Goal: Information Seeking & Learning: Check status

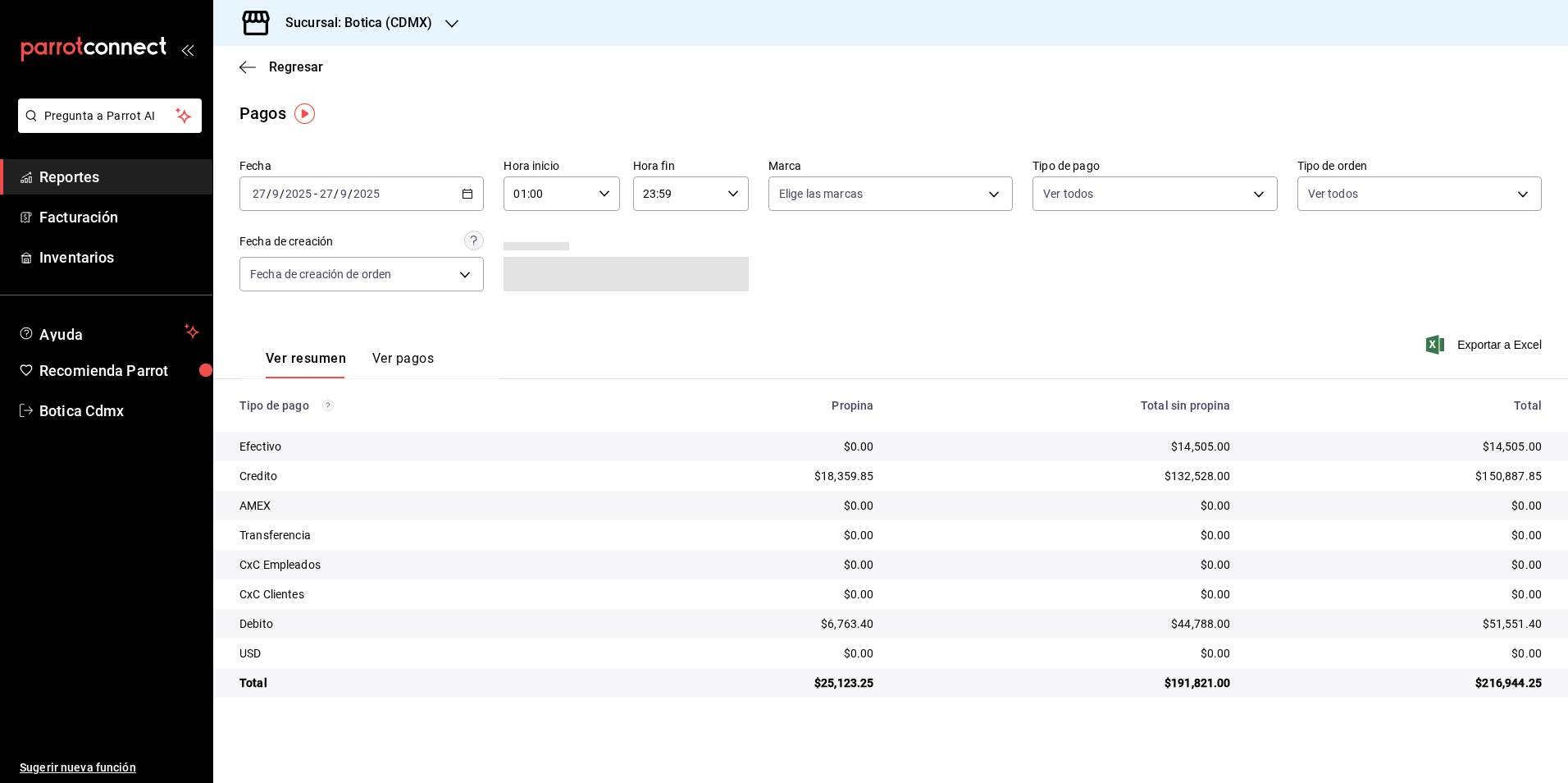
click at [605, 188] on icon "button" at bounding box center [605, 194] width 12 height 12
click at [531, 315] on span "03" at bounding box center [533, 314] width 32 height 13
type input "03:00"
click at [862, 308] on div at bounding box center [784, 392] width 1568 height 783
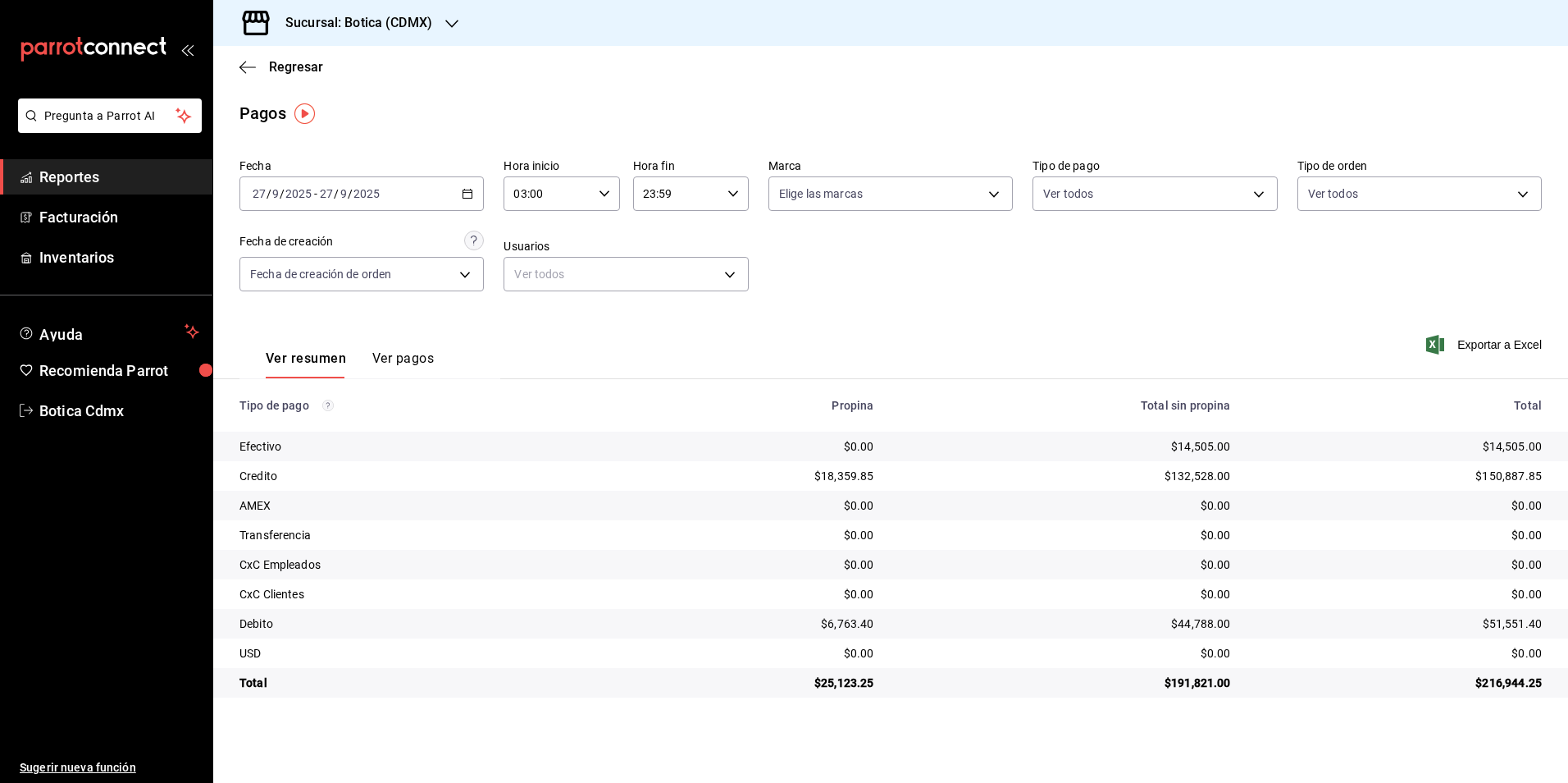
click at [103, 172] on span "Reportes" at bounding box center [119, 177] width 160 height 22
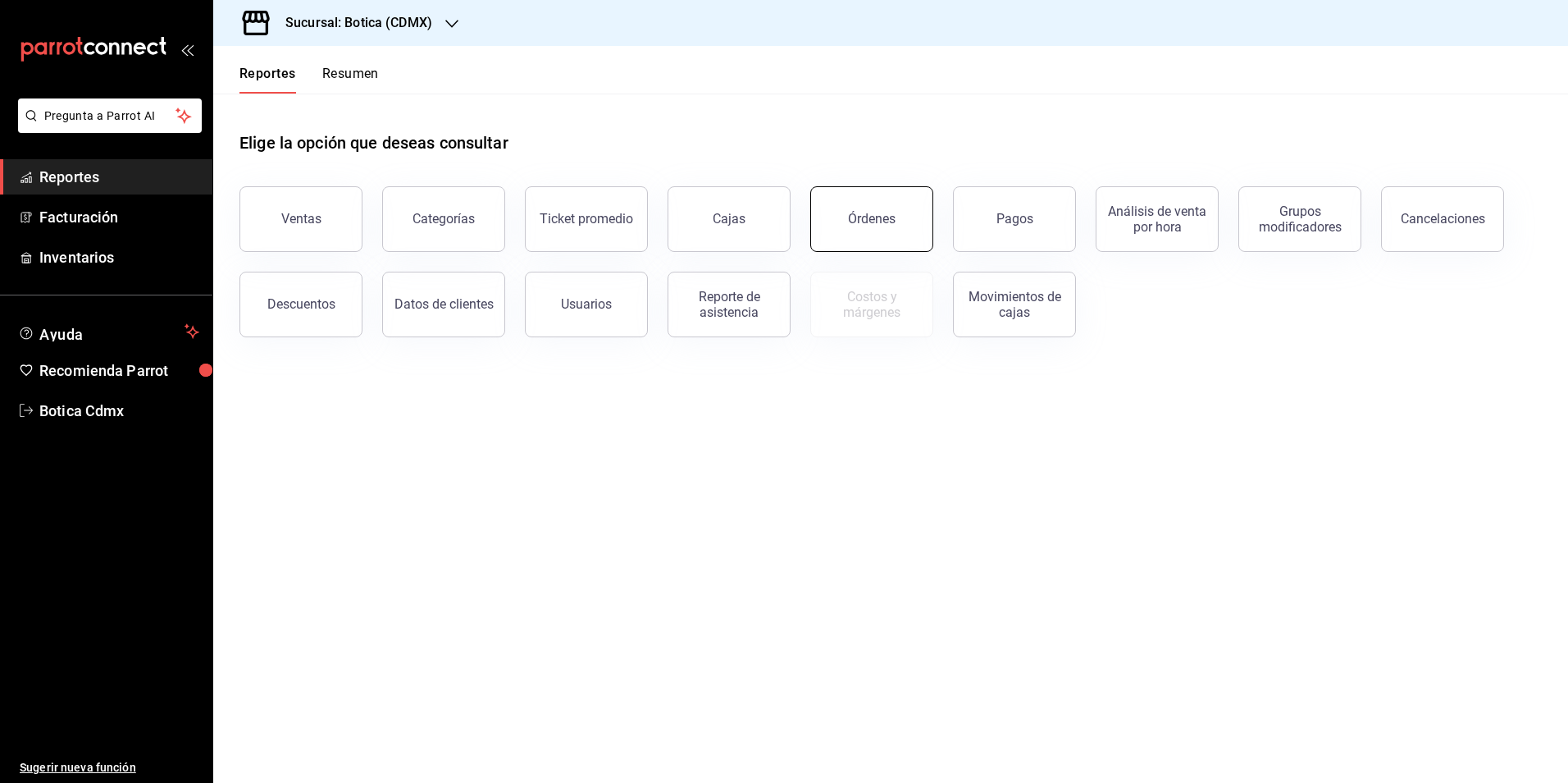
click at [879, 221] on div "Órdenes" at bounding box center [871, 219] width 48 height 16
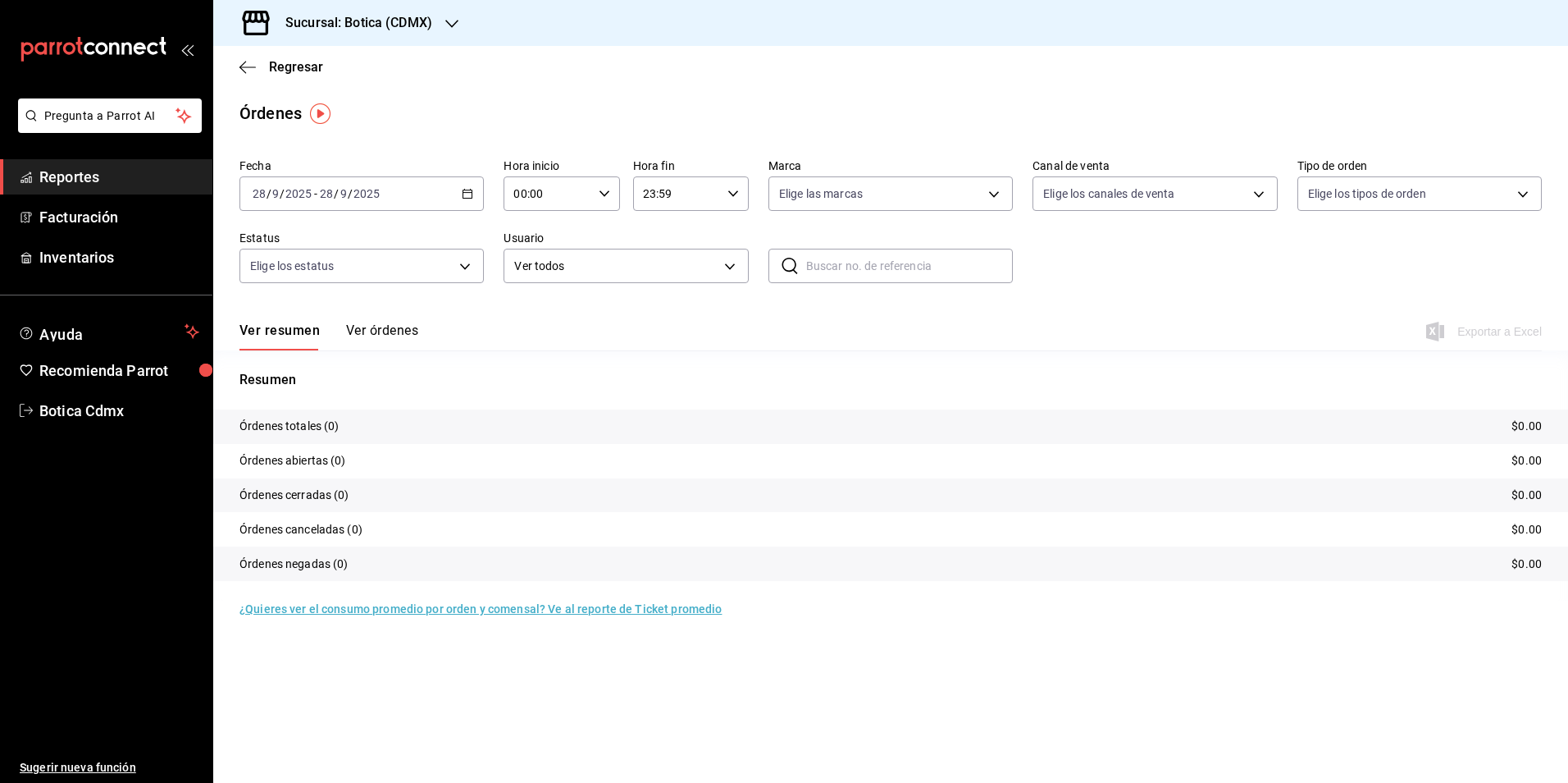
click at [467, 190] on icon "button" at bounding box center [468, 194] width 12 height 12
click at [330, 434] on span "Rango de fechas" at bounding box center [316, 427] width 127 height 17
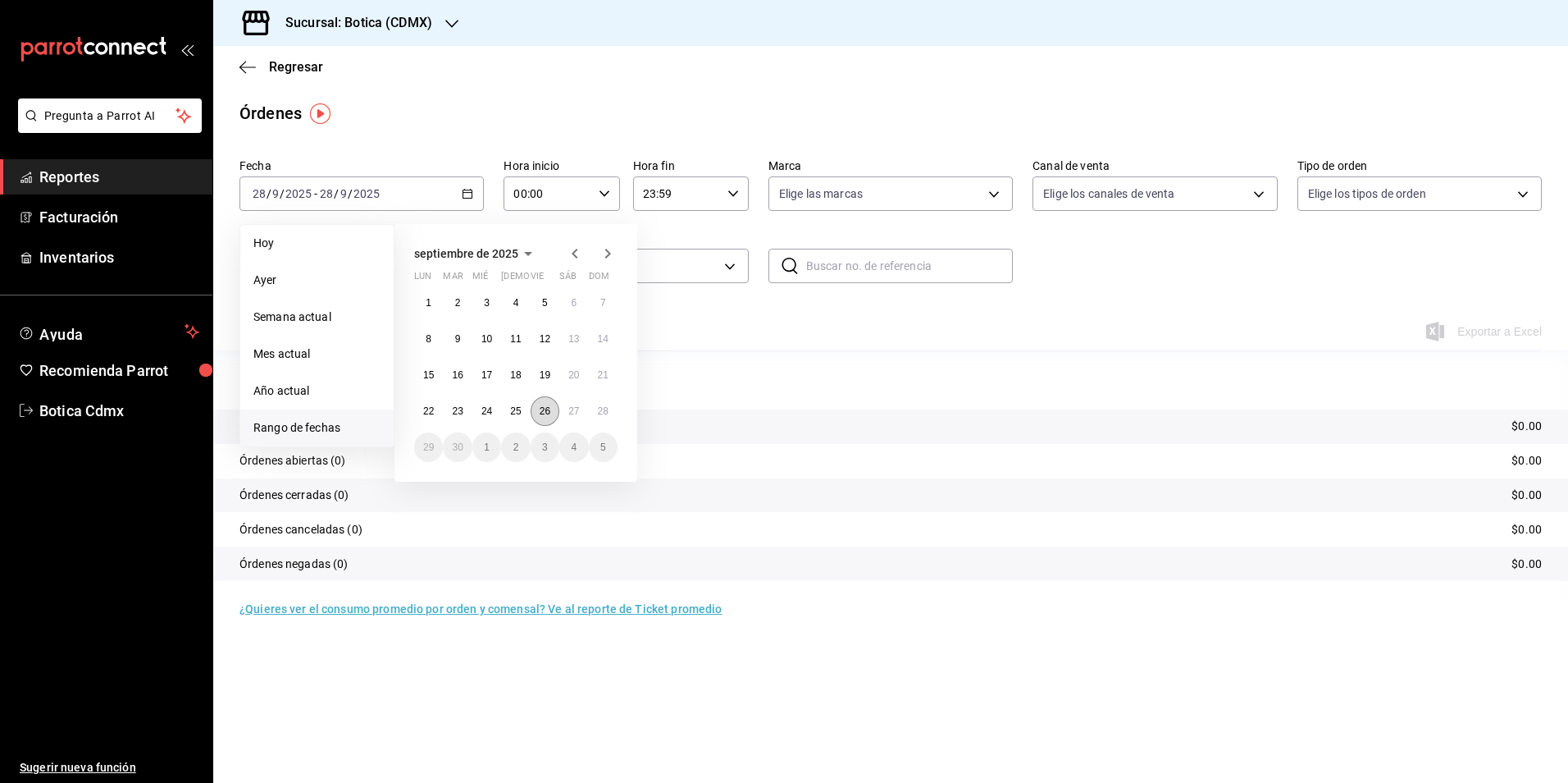
click at [547, 411] on abbr "26" at bounding box center [545, 411] width 11 height 12
click at [574, 409] on abbr "27" at bounding box center [573, 411] width 11 height 12
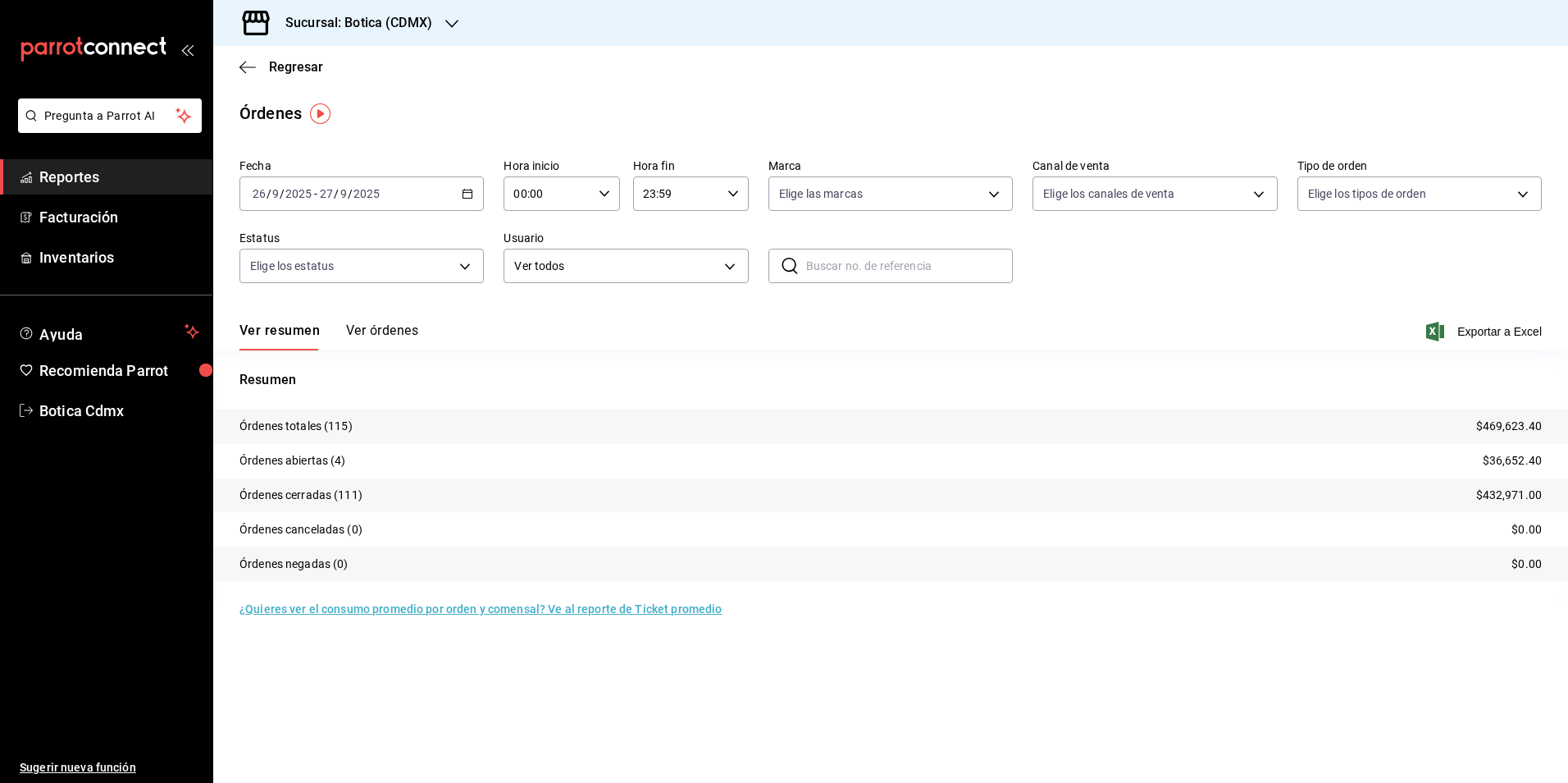
click at [465, 197] on icon "button" at bounding box center [468, 194] width 12 height 12
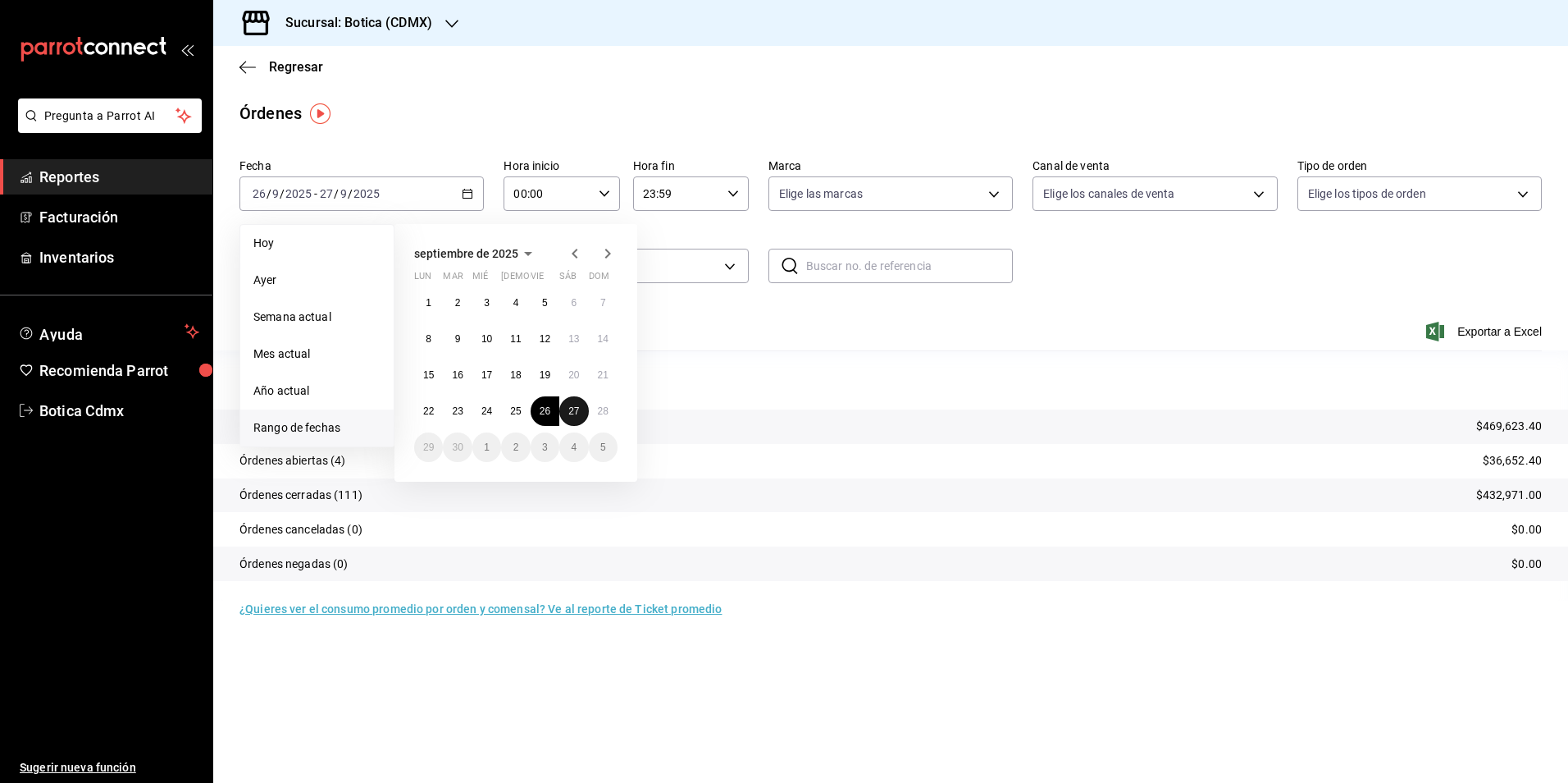
click at [573, 407] on abbr "27" at bounding box center [573, 411] width 11 height 12
click at [595, 407] on button "28" at bounding box center [603, 411] width 29 height 30
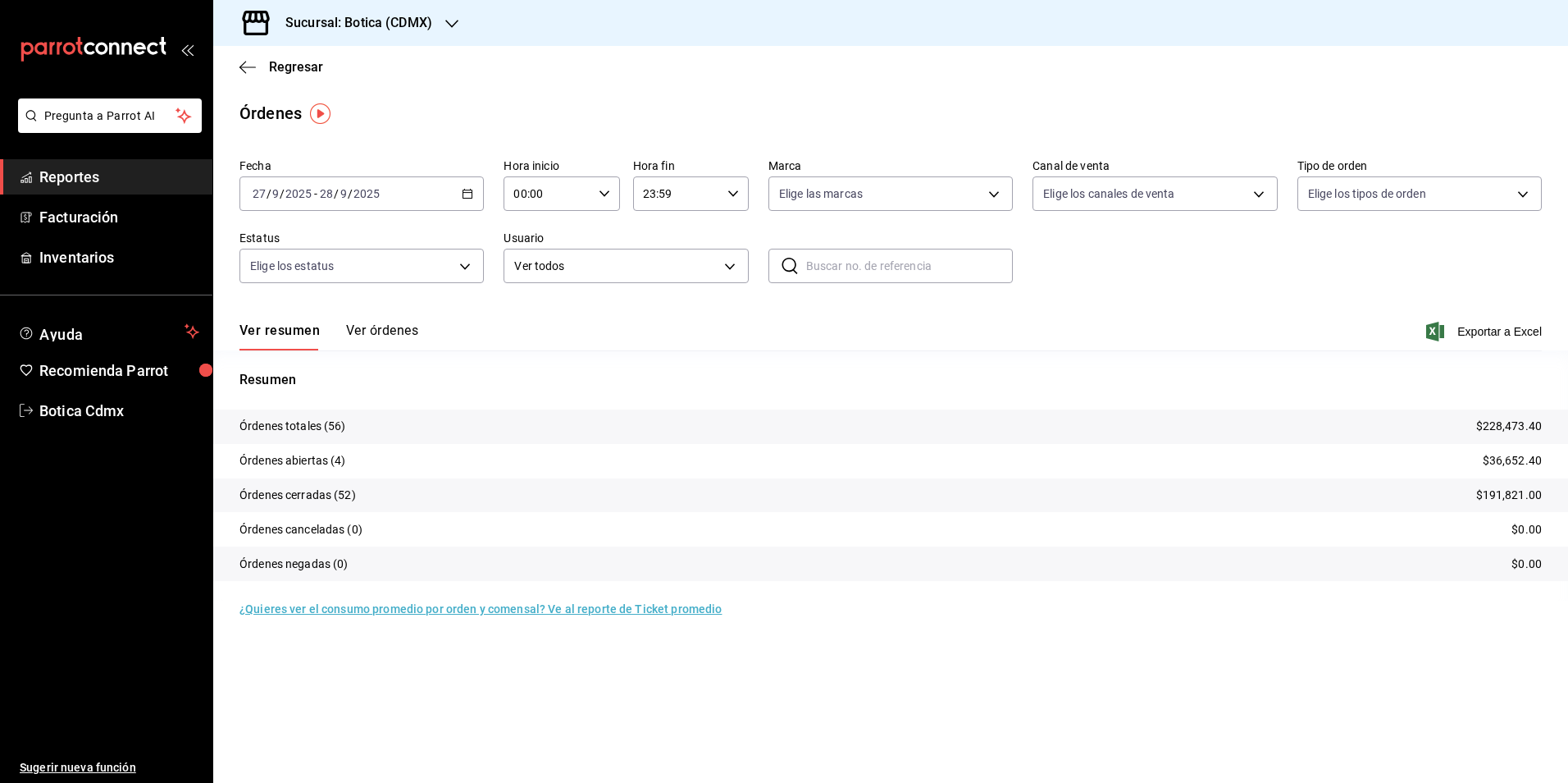
click at [605, 186] on div "00:00 Hora inicio" at bounding box center [561, 194] width 116 height 35
click at [560, 313] on div "02" at bounding box center [532, 314] width 58 height 39
click at [543, 319] on span "02" at bounding box center [533, 314] width 32 height 13
type input "02:00"
click at [64, 176] on div at bounding box center [784, 392] width 1568 height 783
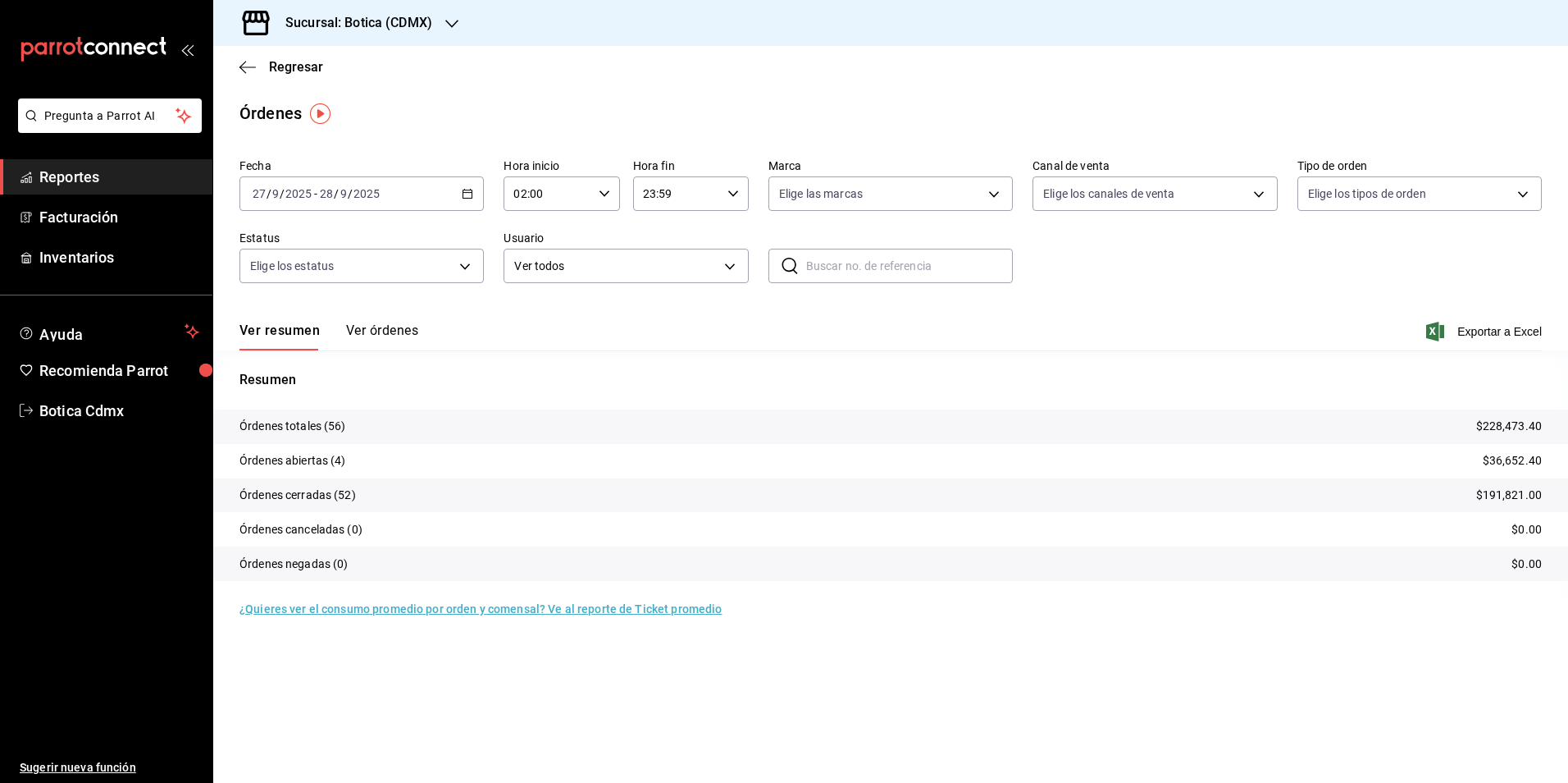
click at [68, 173] on span "Reportes" at bounding box center [119, 177] width 160 height 22
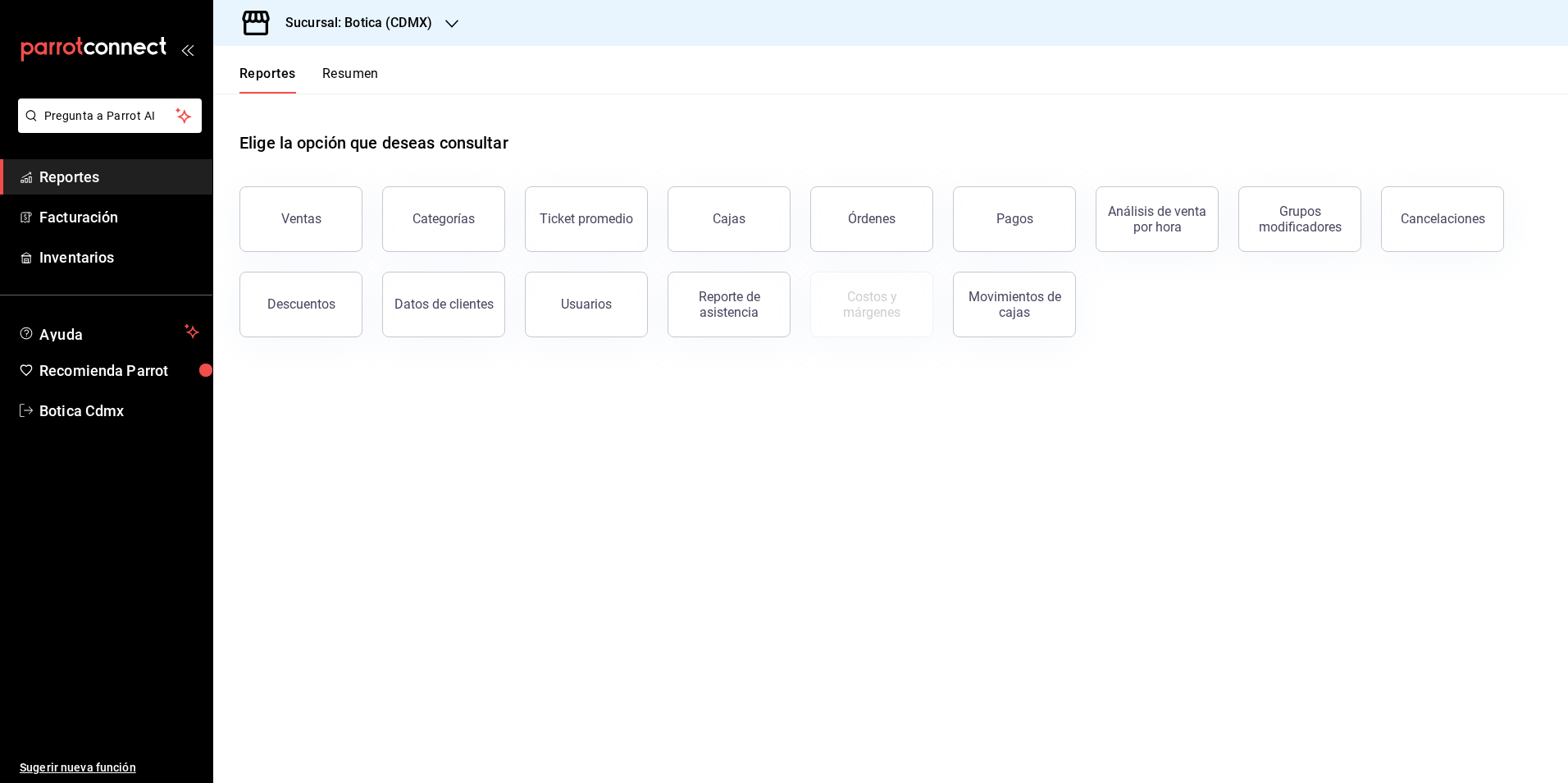
click at [111, 182] on span "Reportes" at bounding box center [119, 177] width 160 height 22
click at [1004, 225] on div "Pagos" at bounding box center [1014, 219] width 37 height 16
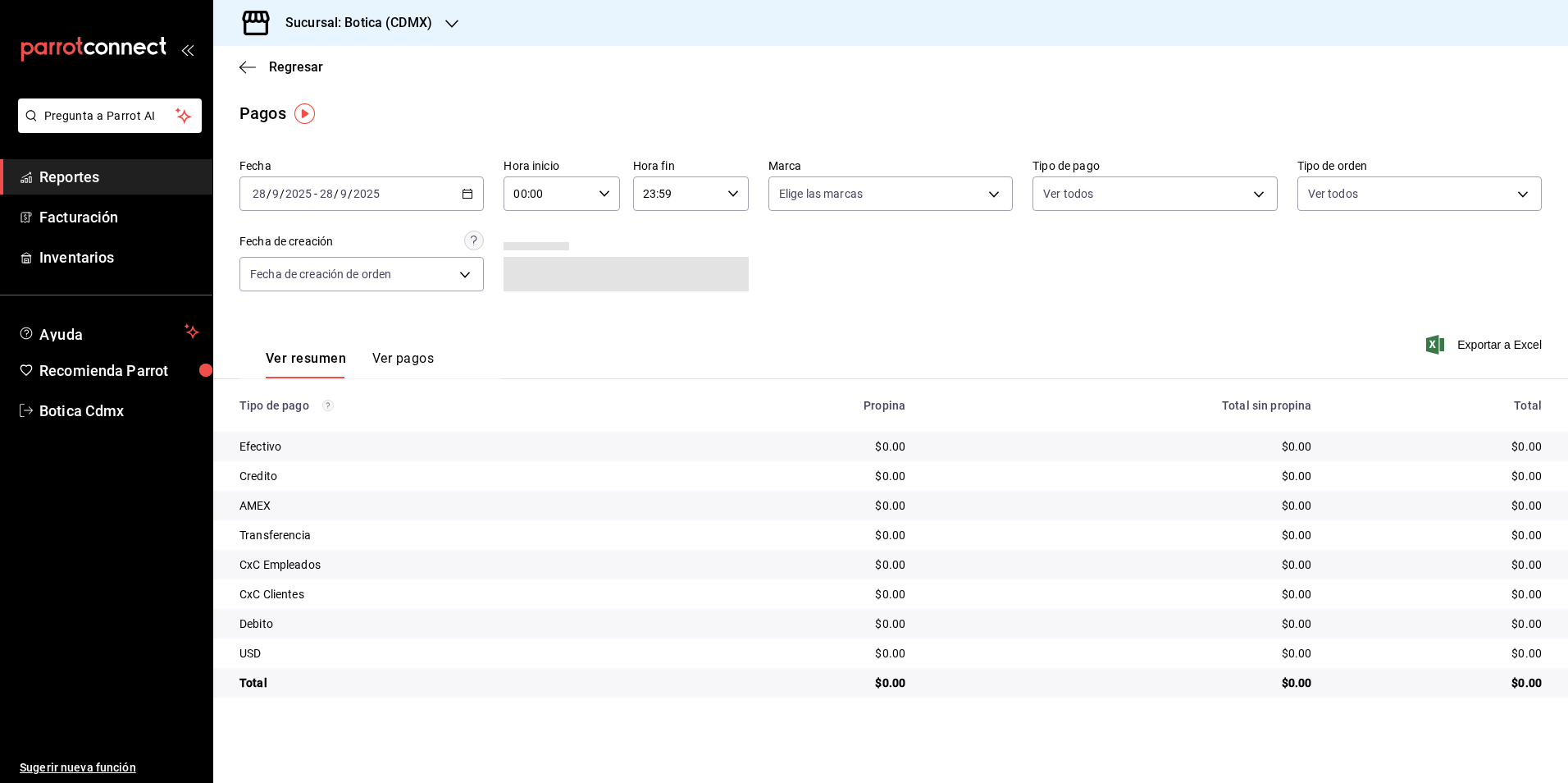
click at [71, 173] on span "Reportes" at bounding box center [119, 177] width 160 height 22
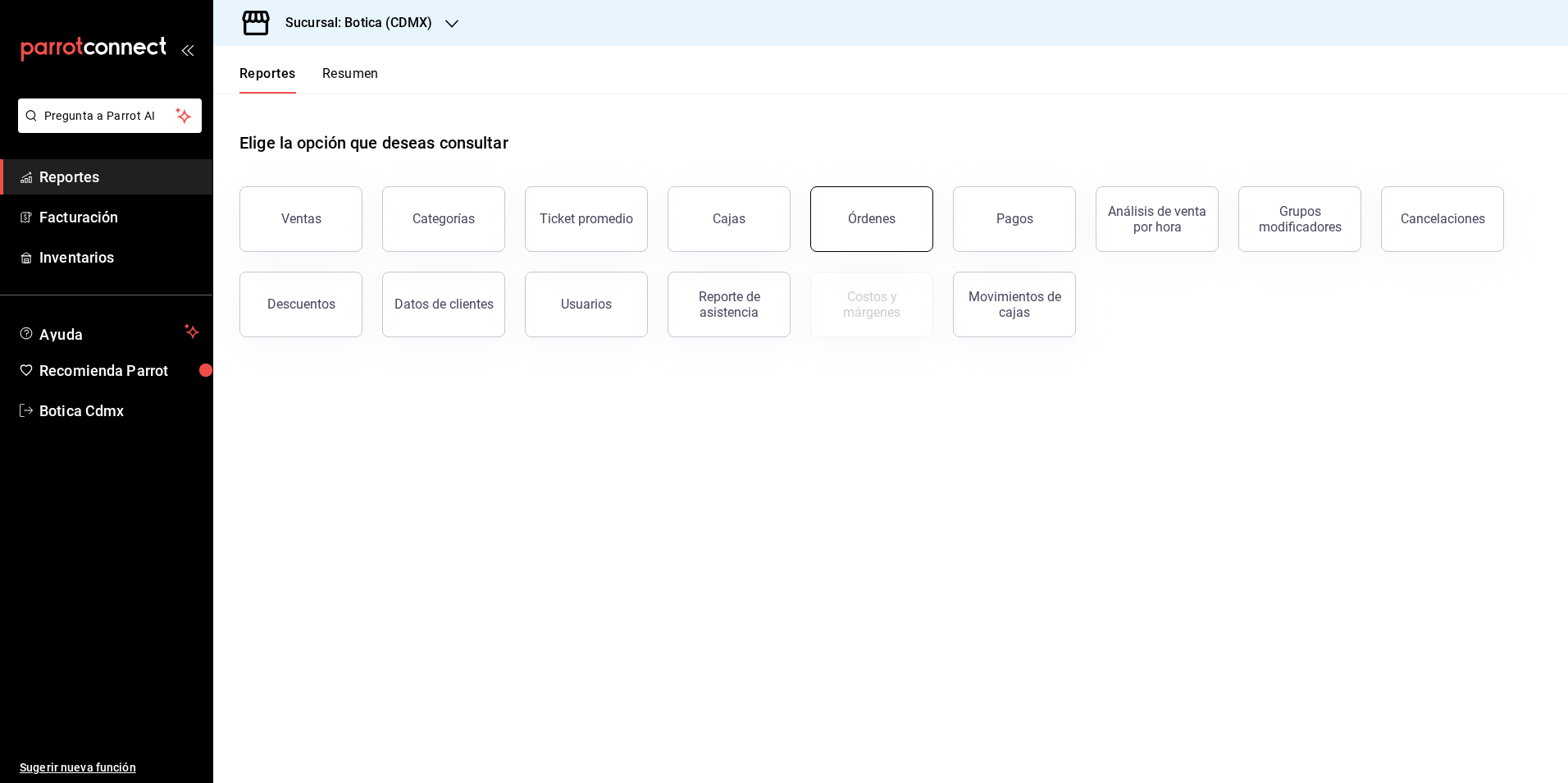
click at [884, 224] on div "Órdenes" at bounding box center [871, 219] width 48 height 16
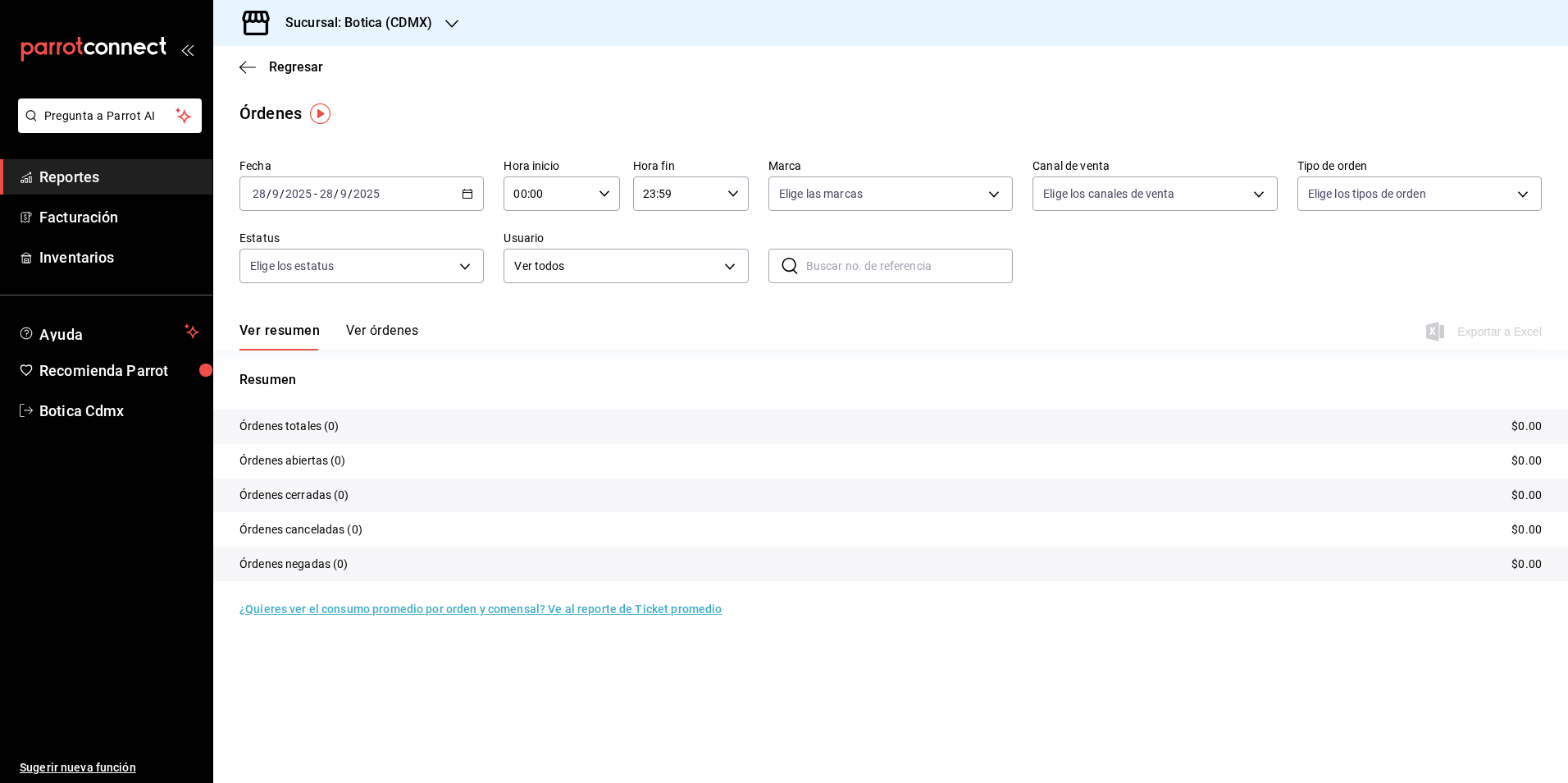
click at [467, 191] on \(Stroke\) "button" at bounding box center [467, 194] width 10 height 9
click at [291, 429] on span "Rango de fechas" at bounding box center [316, 427] width 127 height 17
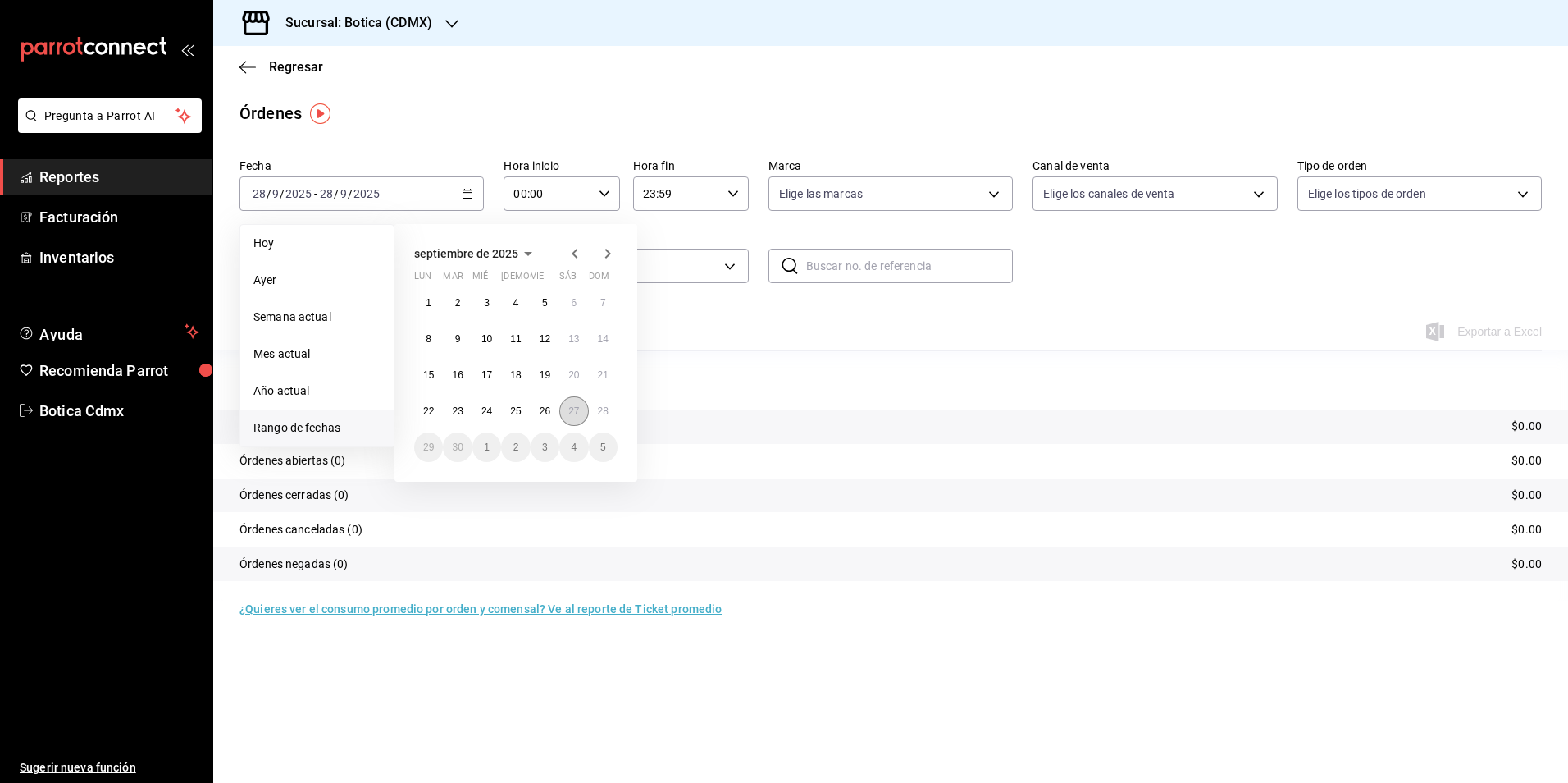
click at [571, 406] on abbr "27" at bounding box center [573, 411] width 11 height 12
click at [604, 411] on abbr "28" at bounding box center [603, 411] width 11 height 12
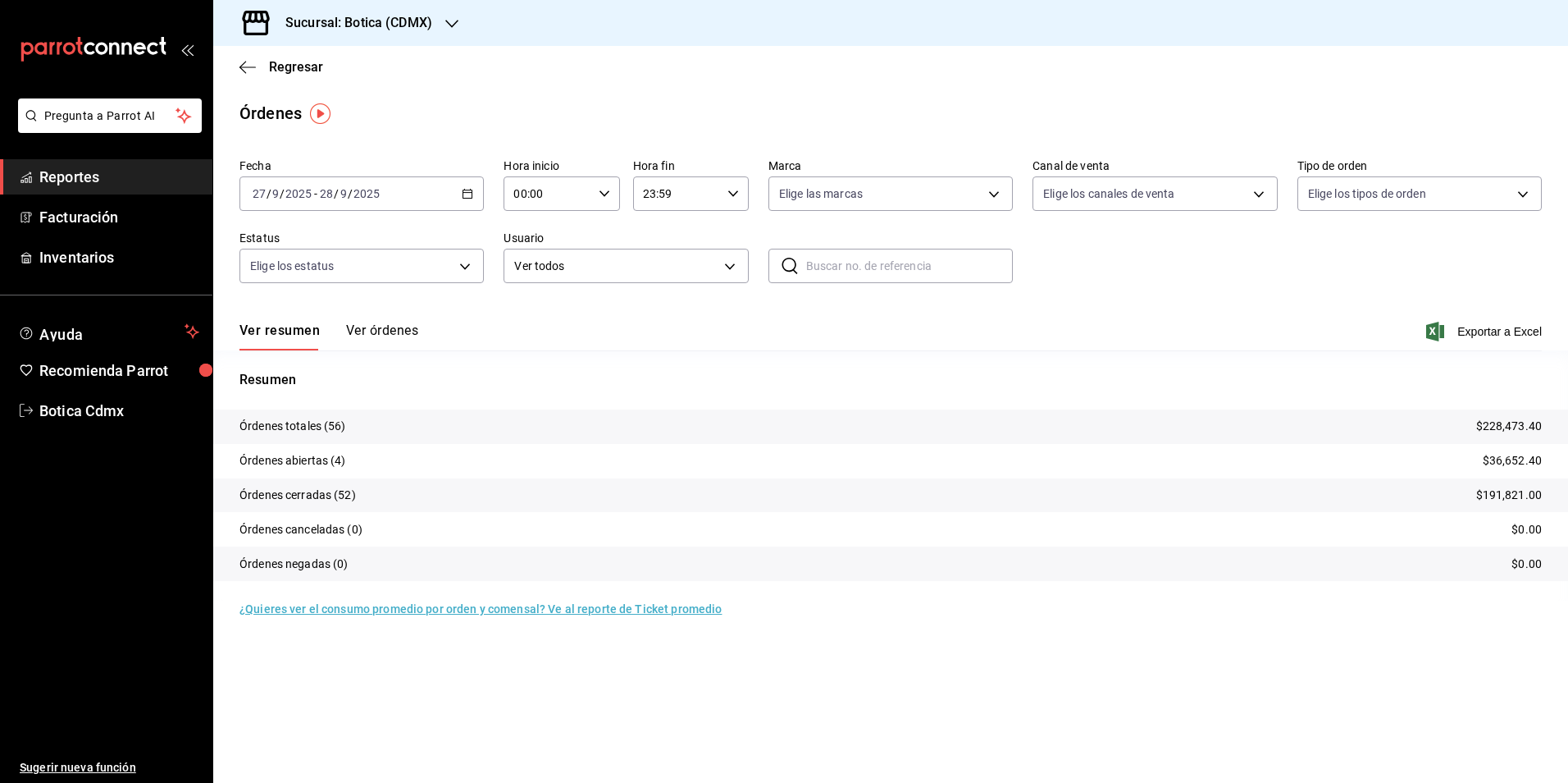
click at [612, 188] on div "00:00 Hora inicio" at bounding box center [561, 194] width 116 height 35
click at [528, 315] on span "02" at bounding box center [533, 314] width 32 height 13
type input "02:00"
click at [763, 339] on div at bounding box center [784, 392] width 1568 height 783
click at [82, 175] on span "Reportes" at bounding box center [119, 177] width 160 height 22
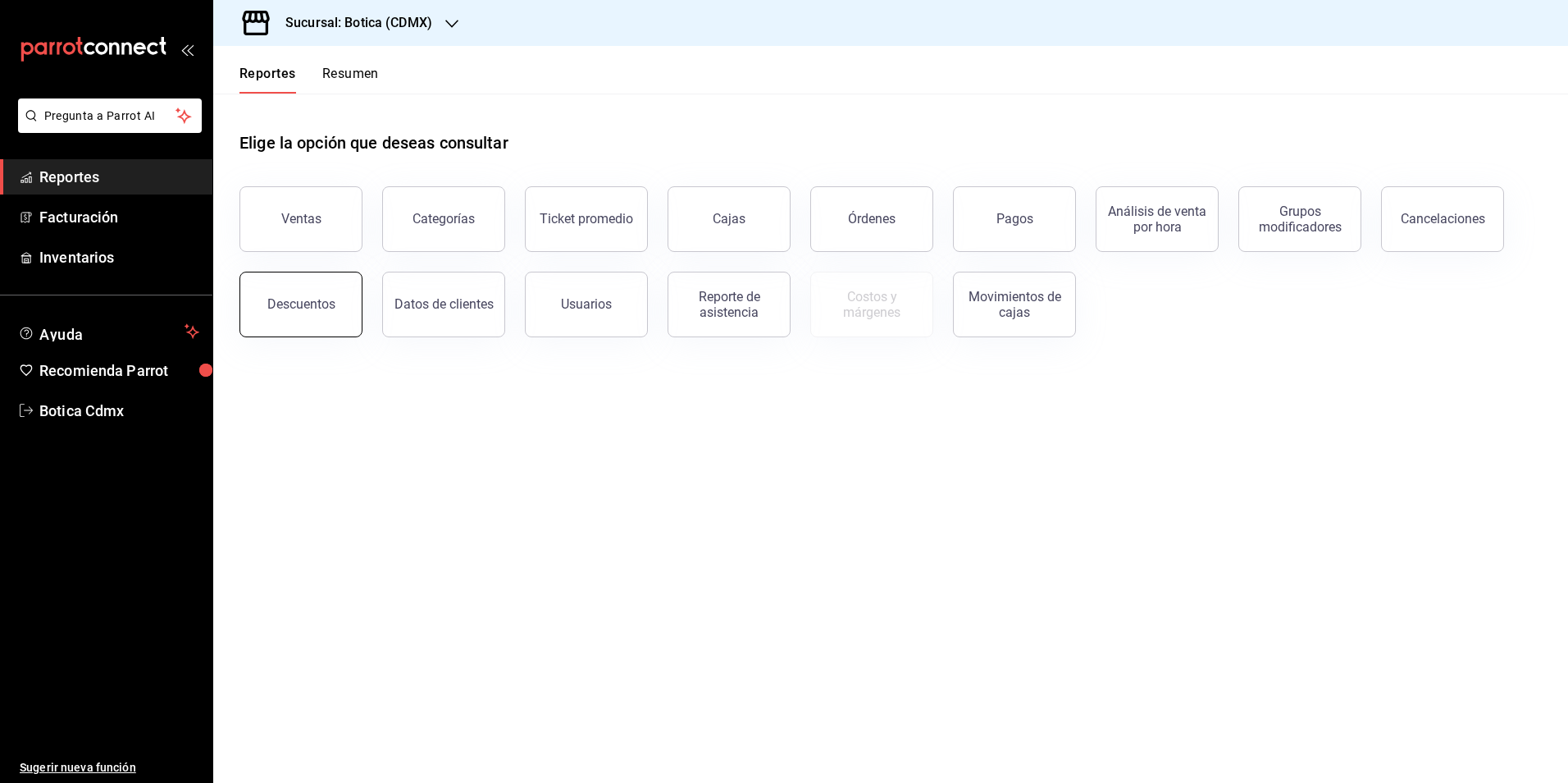
click at [281, 306] on div "Descuentos" at bounding box center [301, 305] width 68 height 16
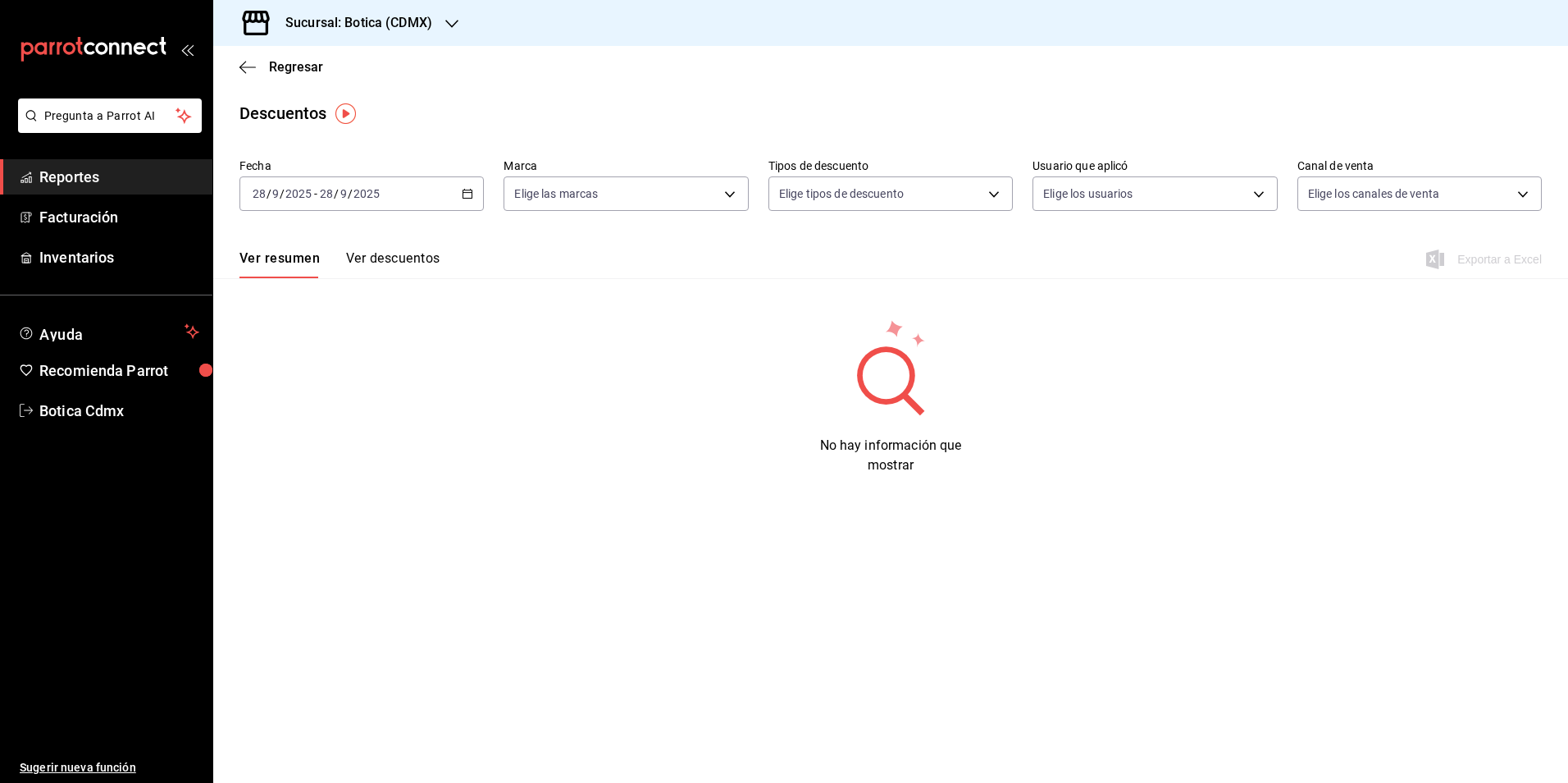
click at [464, 196] on icon "button" at bounding box center [468, 194] width 12 height 12
click at [292, 422] on span "Rango de fechas" at bounding box center [316, 427] width 127 height 17
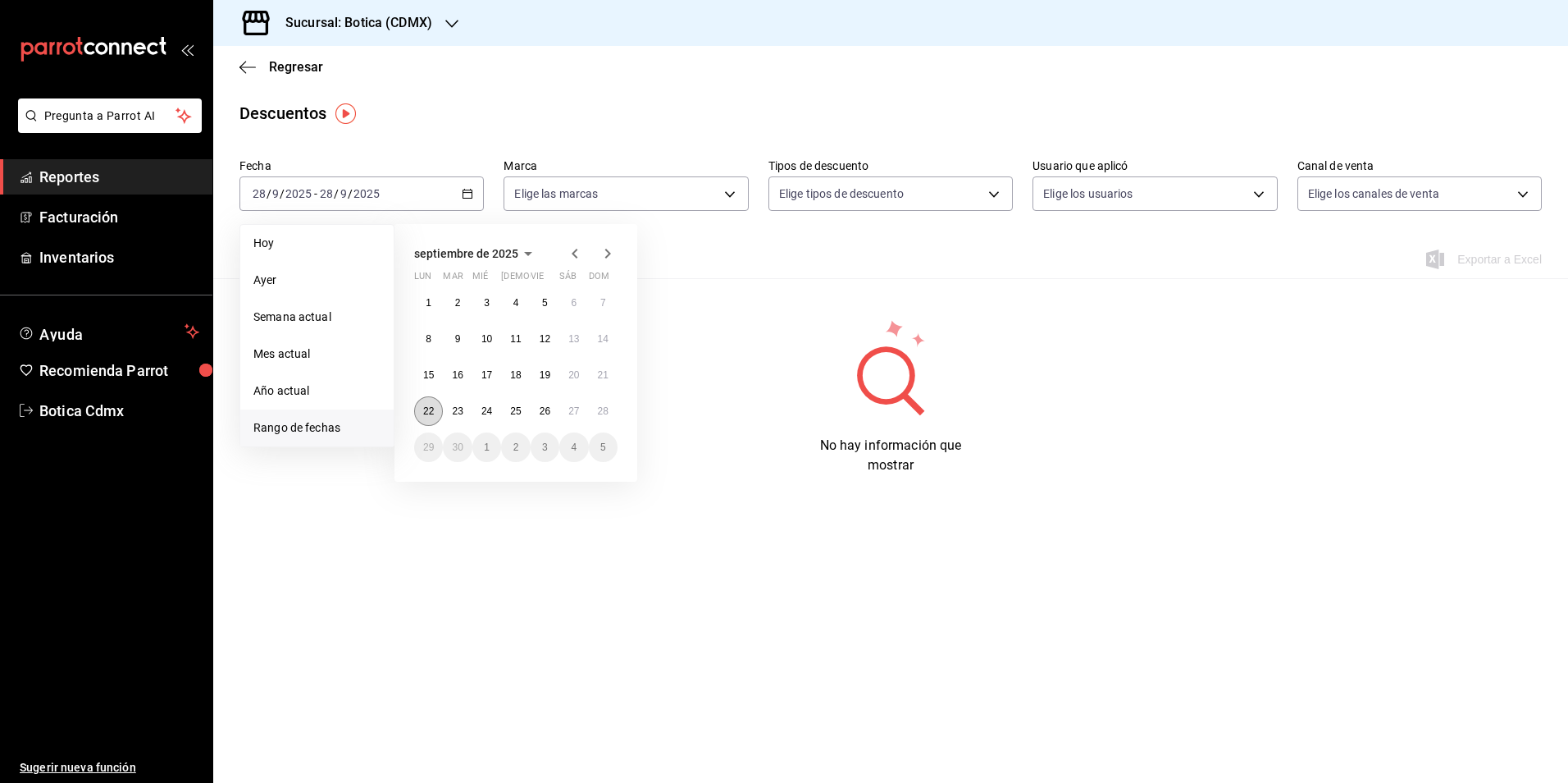
click at [425, 404] on button "22" at bounding box center [428, 411] width 29 height 30
click at [602, 409] on abbr "28" at bounding box center [603, 411] width 11 height 12
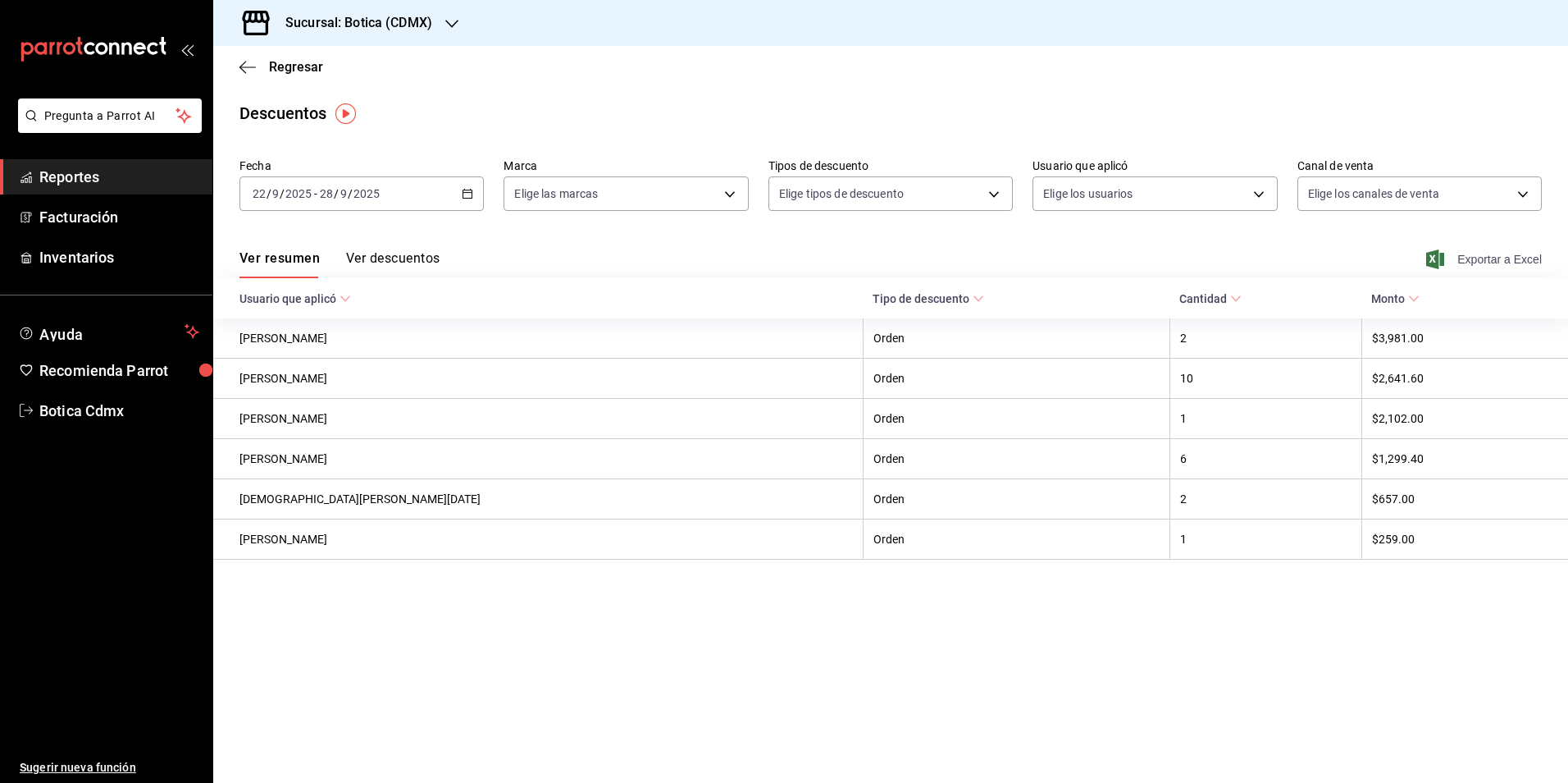
click at [1491, 261] on span "Exportar a Excel" at bounding box center [1485, 260] width 113 height 20
drag, startPoint x: 104, startPoint y: 179, endPoint x: 118, endPoint y: 178, distance: 14.0
click at [104, 179] on span "Reportes" at bounding box center [119, 177] width 160 height 22
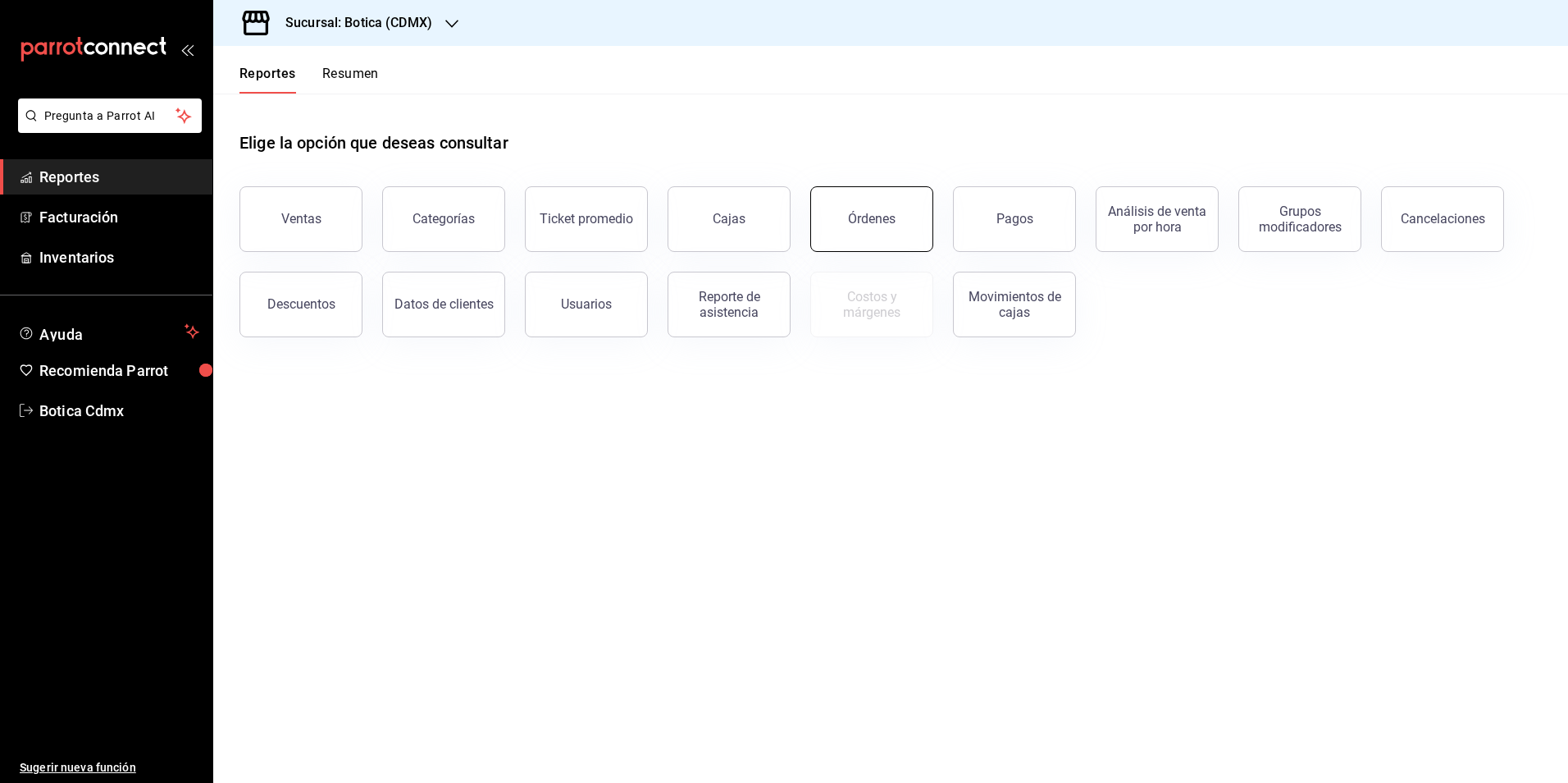
click at [866, 211] on button "Órdenes" at bounding box center [871, 219] width 123 height 66
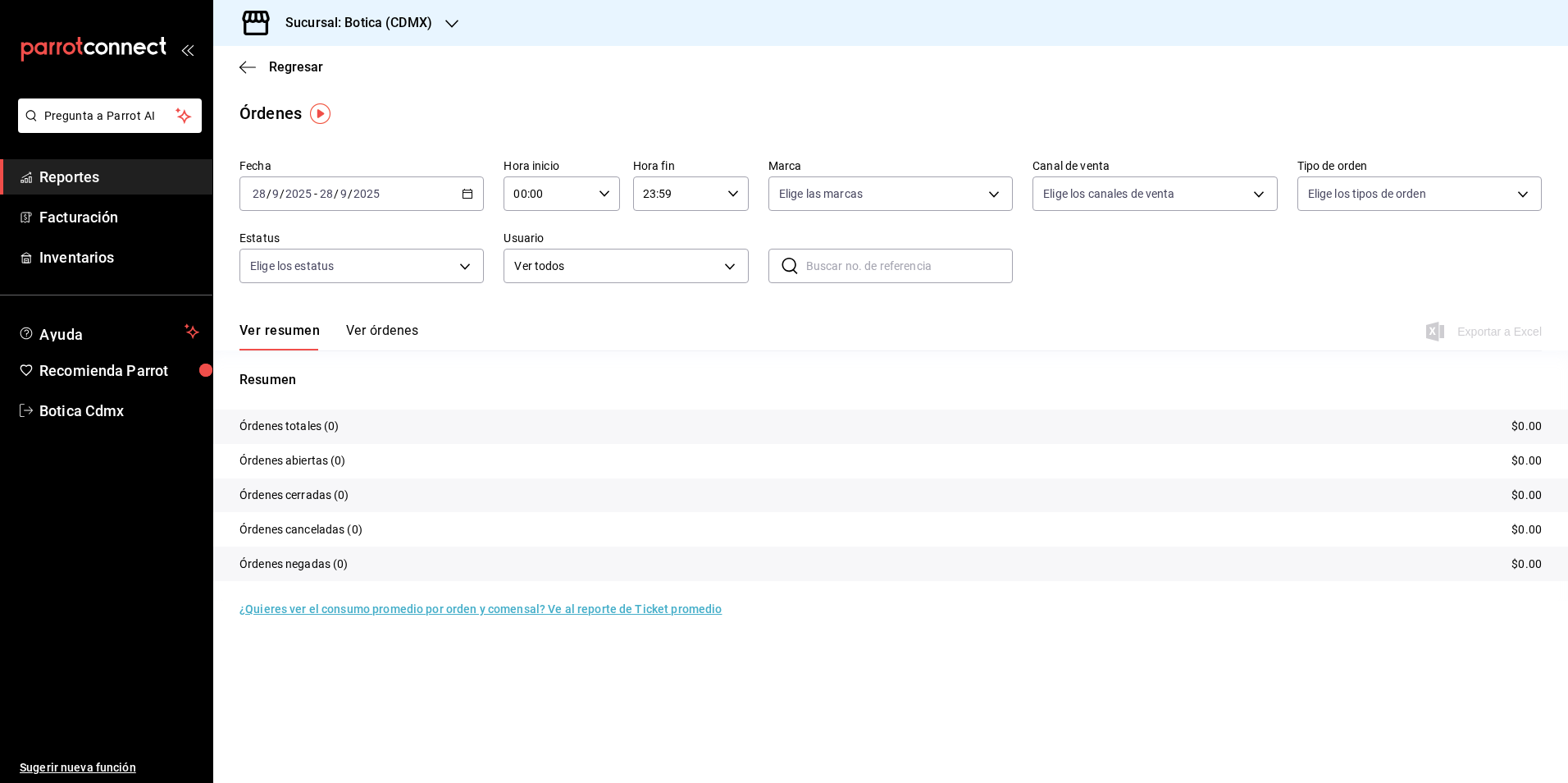
click at [604, 194] on icon "button" at bounding box center [605, 194] width 12 height 12
click at [546, 313] on span "02" at bounding box center [533, 314] width 32 height 13
type input "02:00"
click at [469, 192] on div at bounding box center [784, 392] width 1568 height 783
click at [463, 192] on \(Stroke\) "button" at bounding box center [467, 194] width 10 height 9
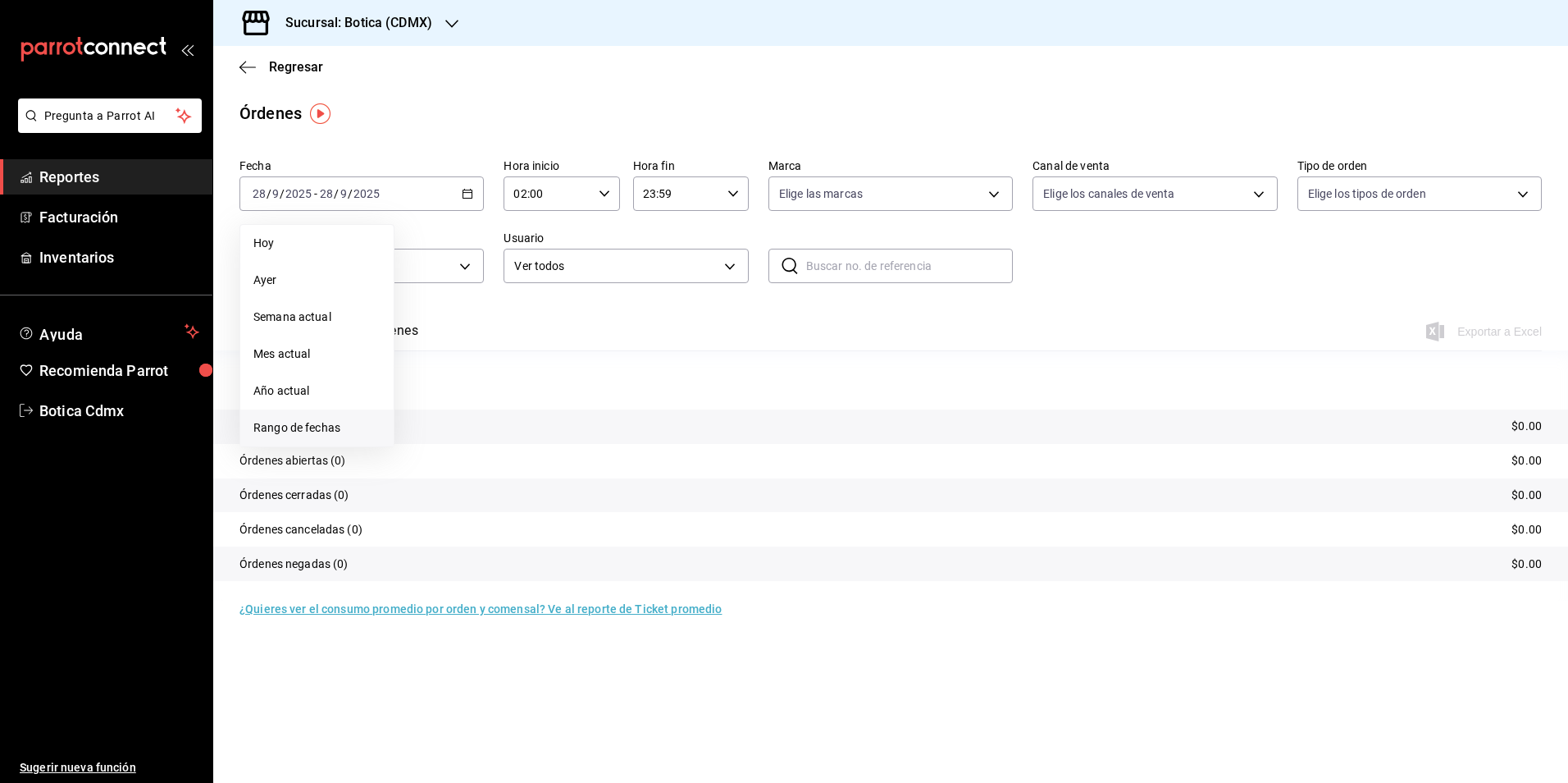
click at [304, 433] on span "Rango de fechas" at bounding box center [316, 427] width 127 height 17
click at [573, 406] on abbr "27" at bounding box center [573, 411] width 11 height 12
click at [600, 406] on abbr "28" at bounding box center [603, 411] width 11 height 12
click at [870, 343] on div "Ver resumen Ver órdenes Exportar a Excel" at bounding box center [890, 327] width 1303 height 48
drag, startPoint x: 84, startPoint y: 178, endPoint x: 95, endPoint y: 176, distance: 11.2
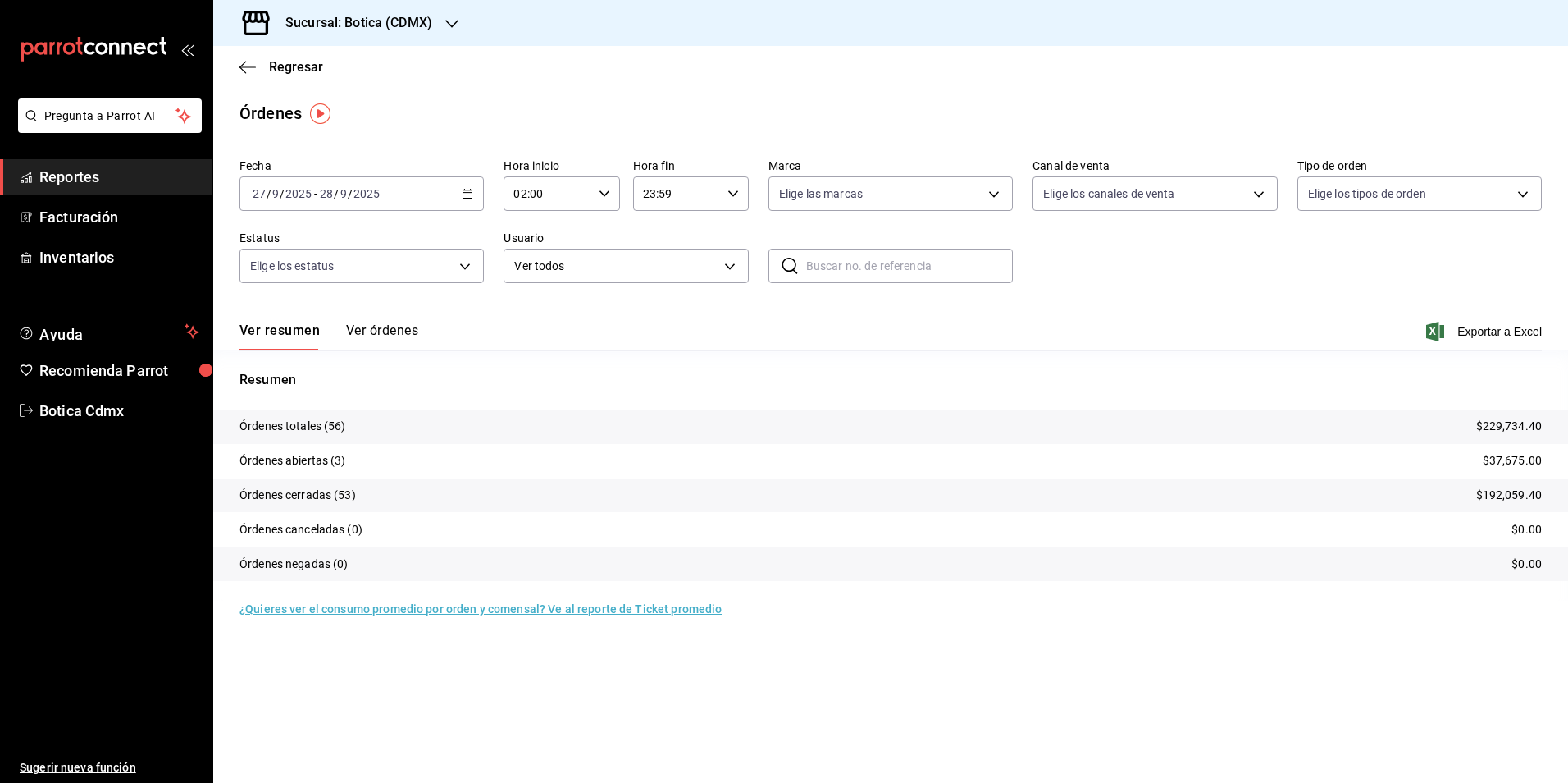
click at [84, 178] on span "Reportes" at bounding box center [119, 177] width 160 height 22
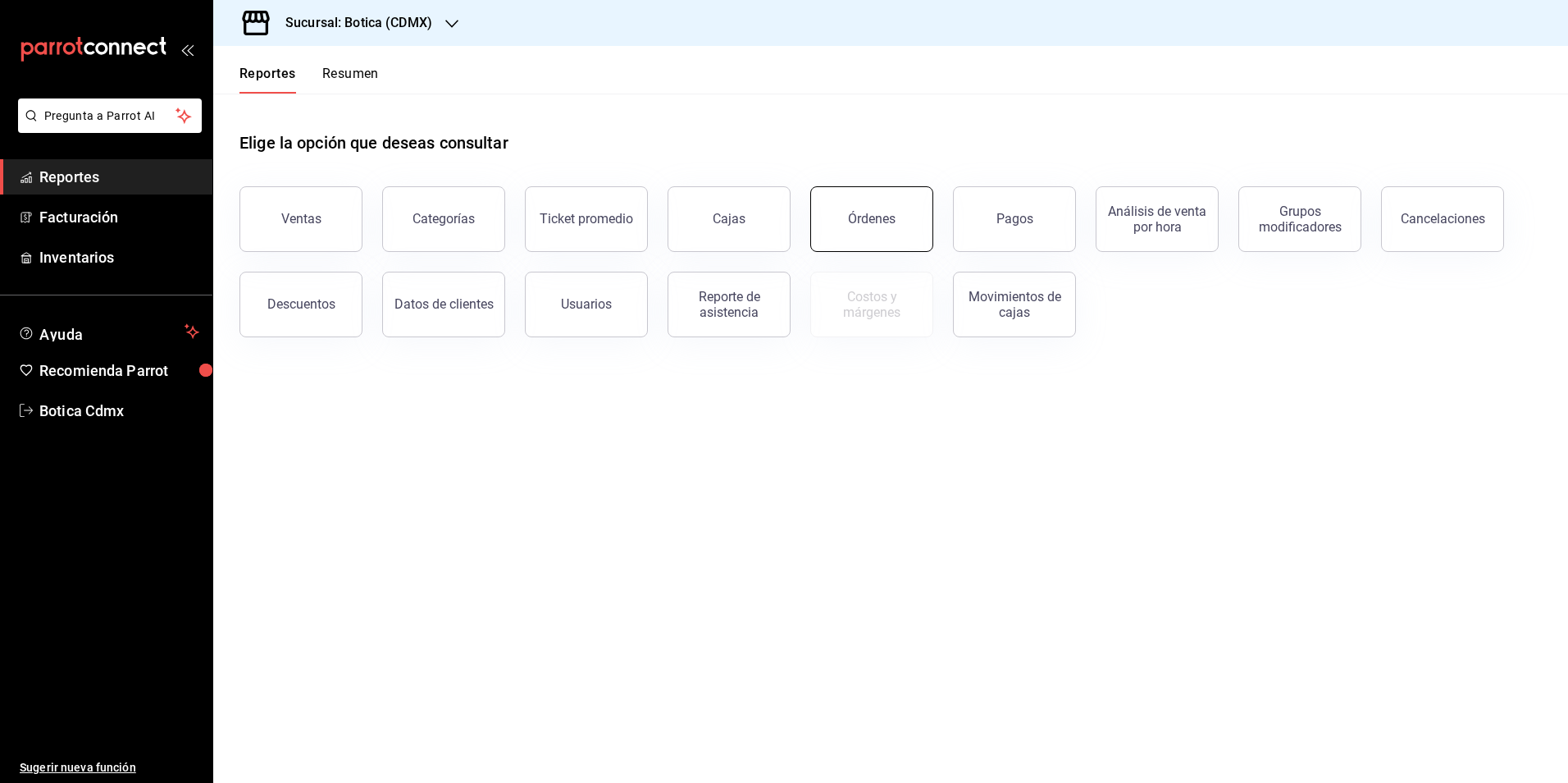
click at [875, 226] on div "Órdenes" at bounding box center [871, 219] width 48 height 16
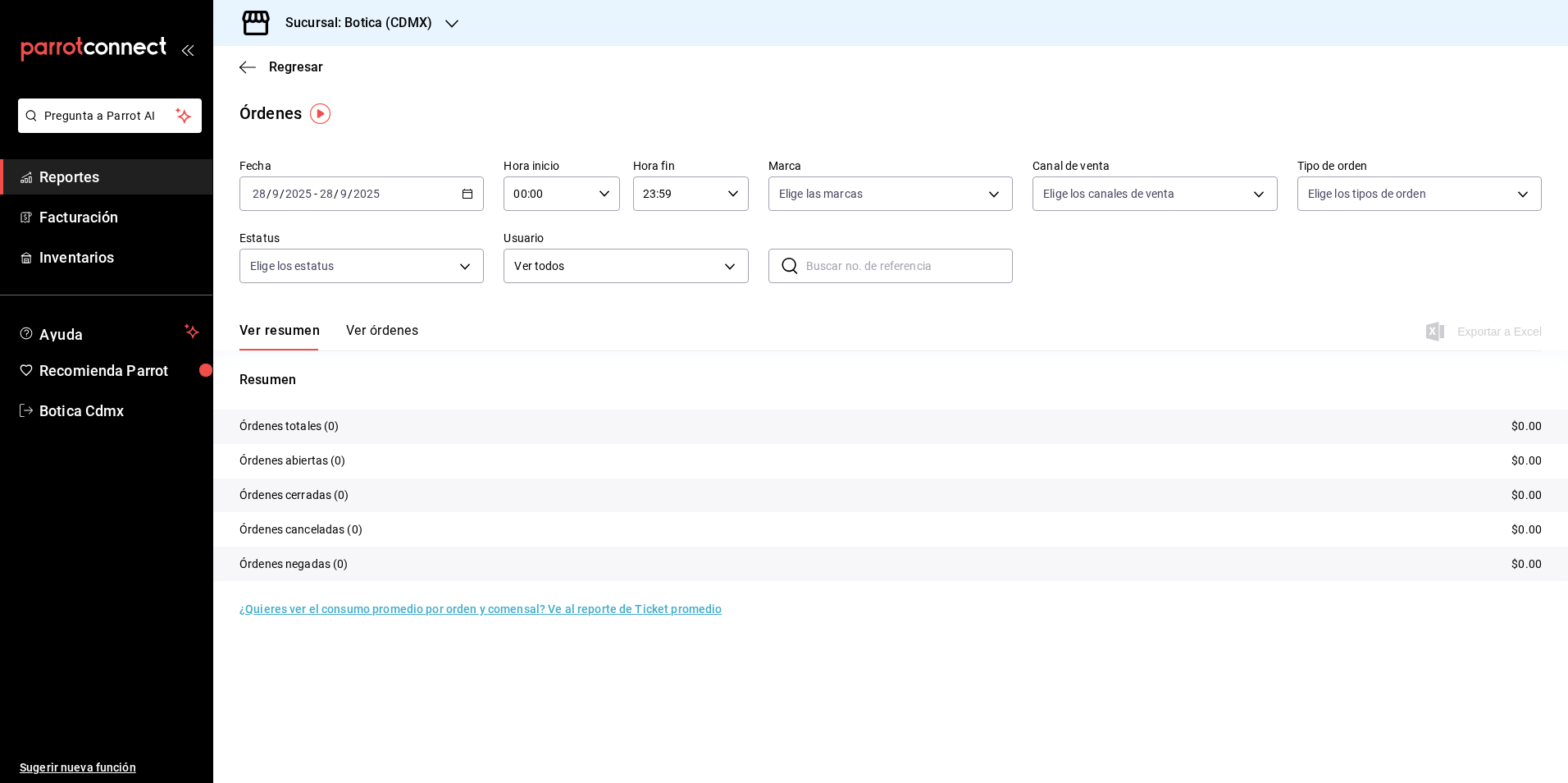
click at [471, 192] on icon "button" at bounding box center [468, 194] width 12 height 12
click at [316, 421] on span "Rango de fechas" at bounding box center [316, 427] width 127 height 17
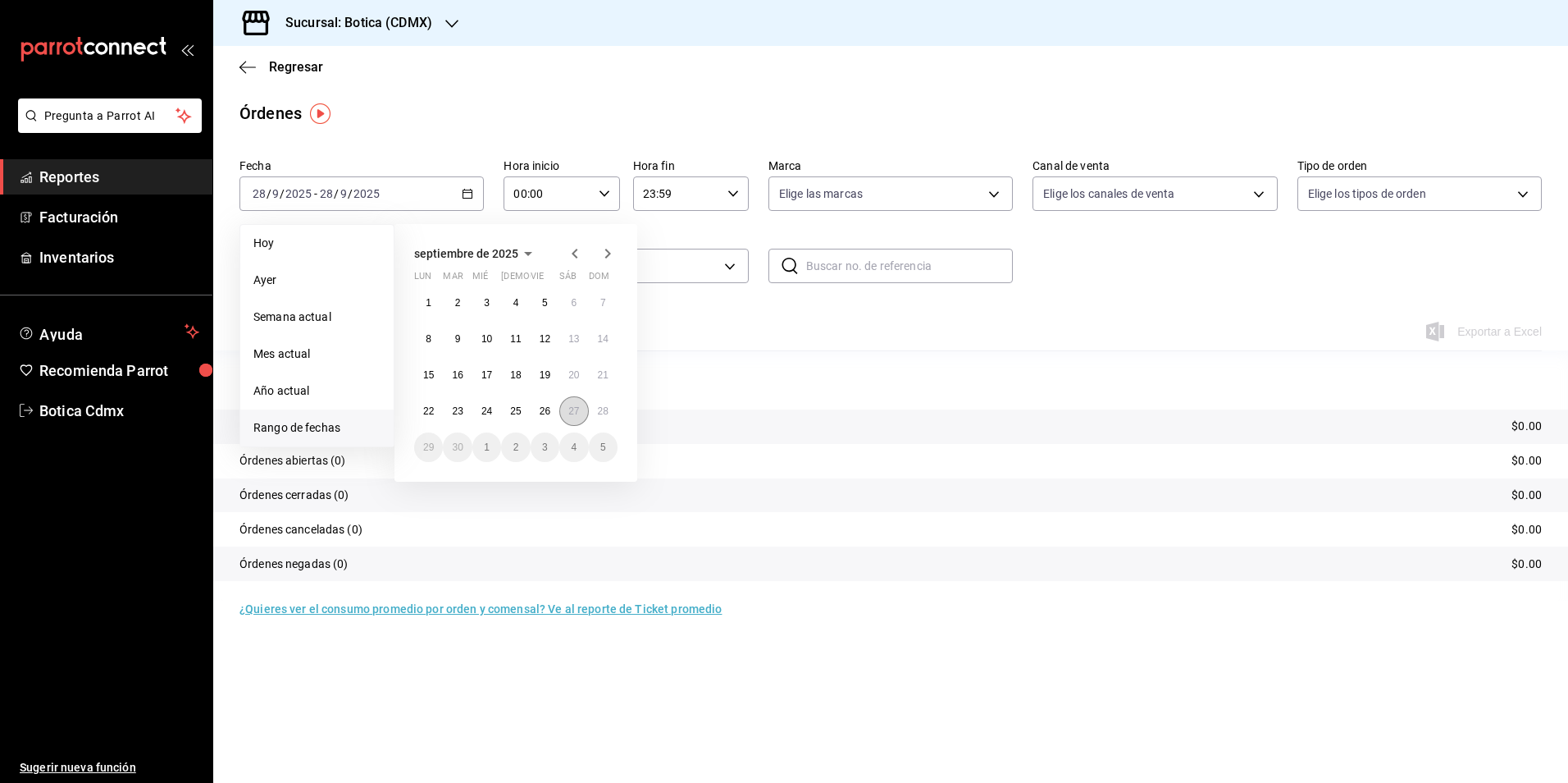
click at [566, 412] on button "27" at bounding box center [573, 411] width 29 height 30
click at [593, 406] on button "28" at bounding box center [603, 411] width 29 height 30
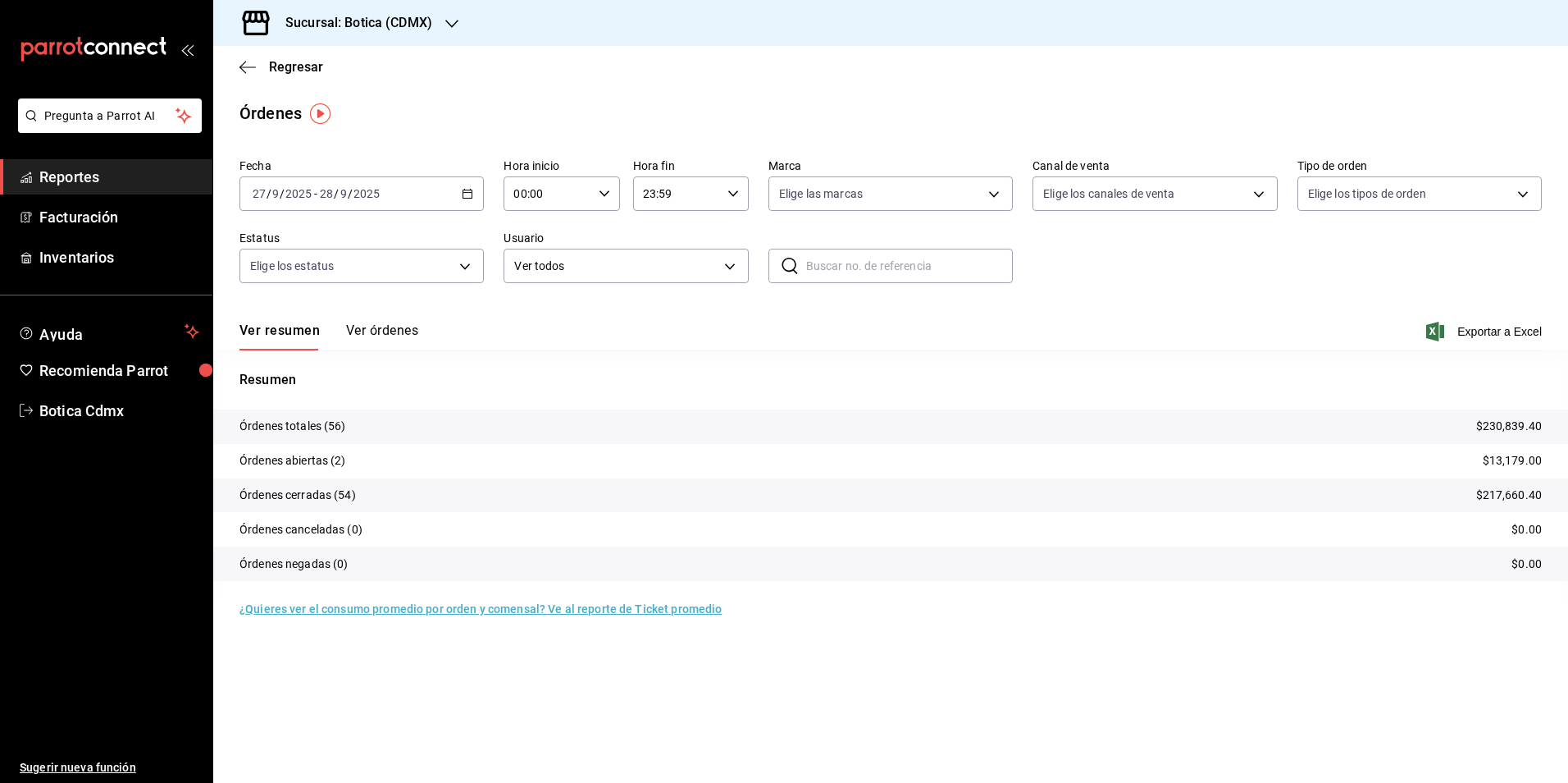
click at [599, 188] on icon "button" at bounding box center [605, 194] width 12 height 12
click at [542, 280] on span "01" at bounding box center [533, 275] width 32 height 13
type input "01:00"
click at [532, 278] on span "01" at bounding box center [533, 275] width 32 height 13
click at [763, 361] on div at bounding box center [784, 392] width 1568 height 783
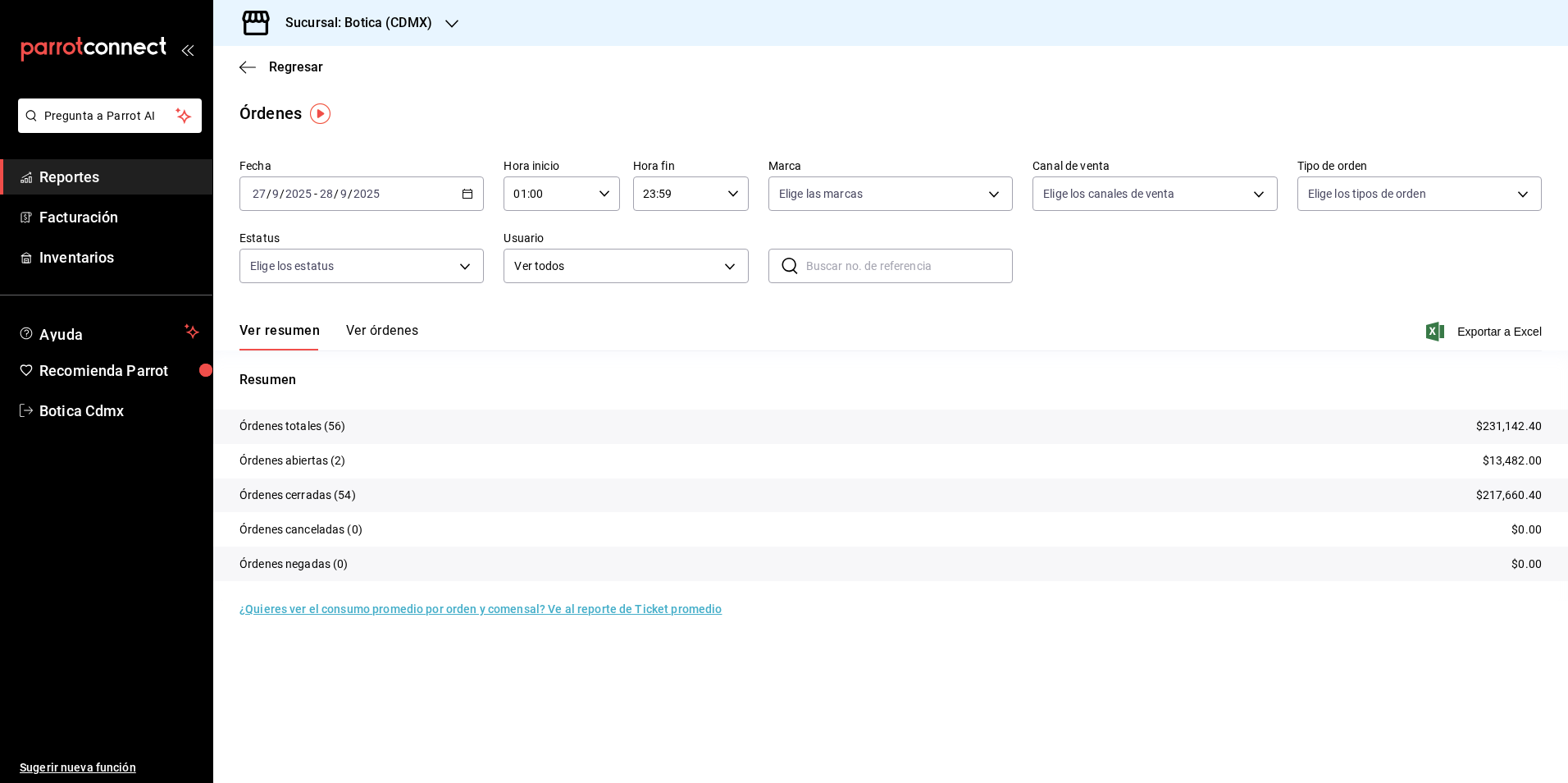
click at [52, 168] on span "Reportes" at bounding box center [119, 177] width 160 height 22
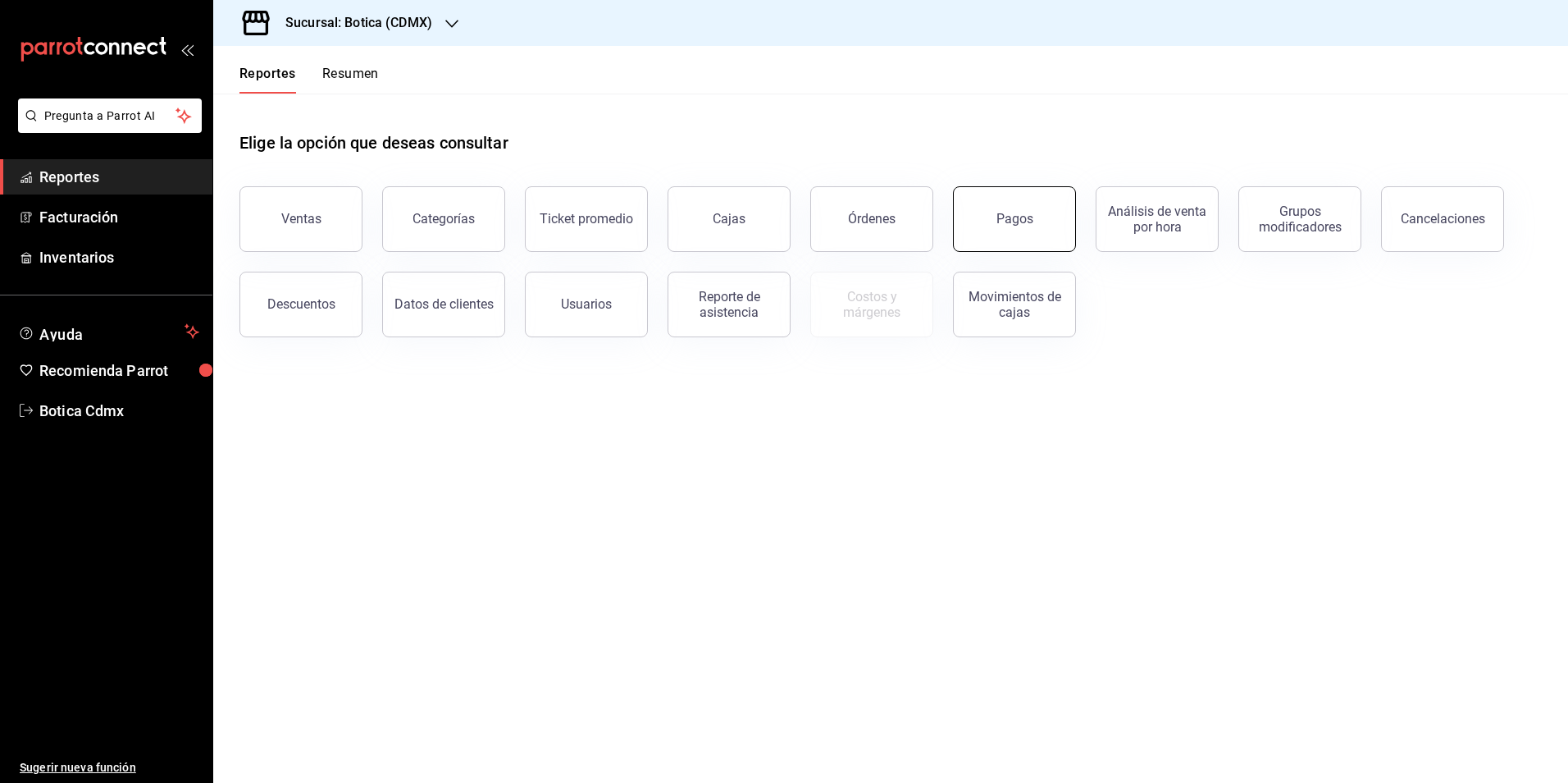
click at [1015, 212] on div "Pagos" at bounding box center [1014, 219] width 37 height 16
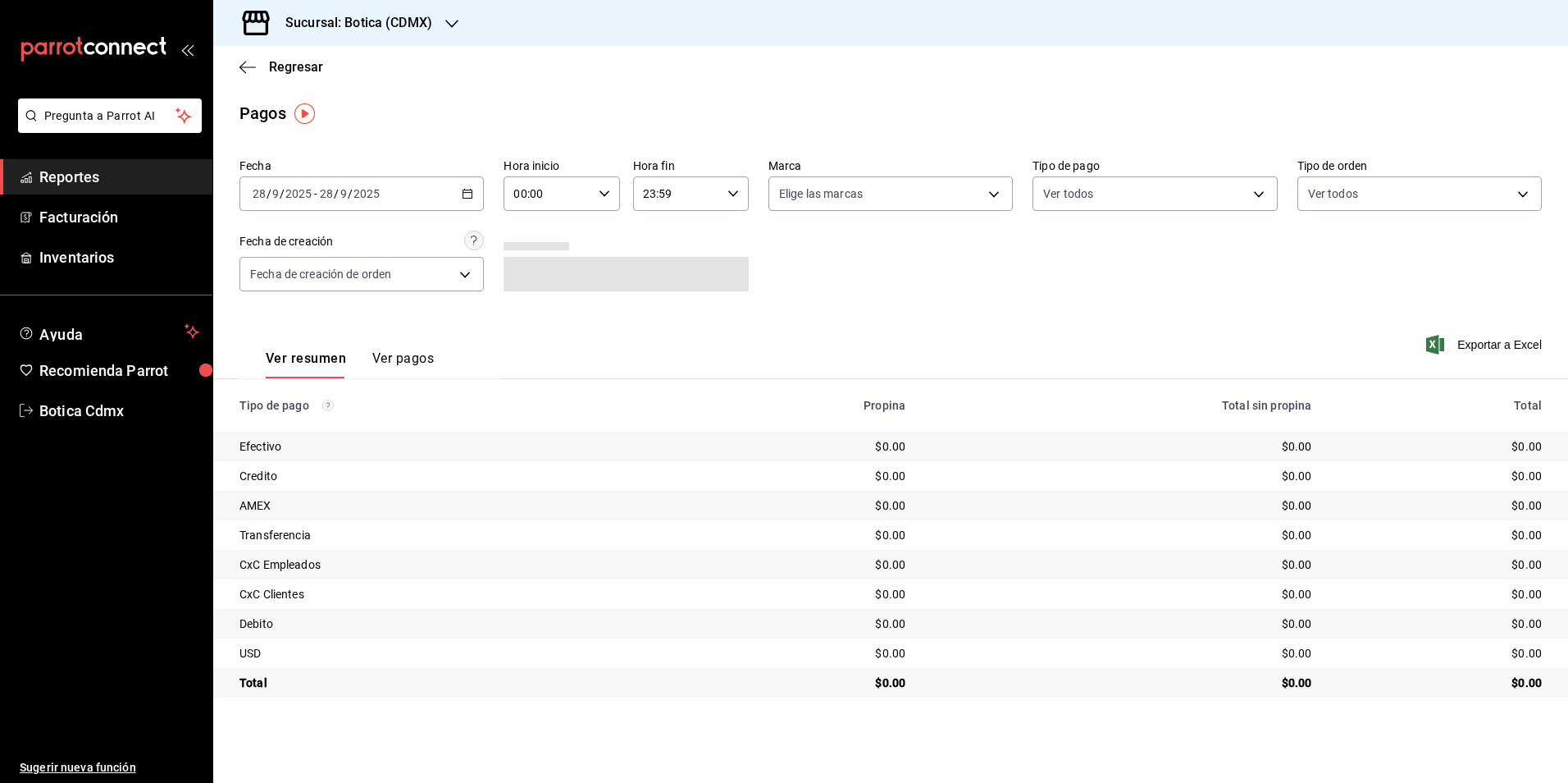
click at [603, 198] on icon "button" at bounding box center [605, 194] width 12 height 12
click at [534, 315] on span "02" at bounding box center [533, 314] width 32 height 13
click at [462, 198] on div at bounding box center [784, 392] width 1568 height 783
click at [461, 203] on div "[DATE] [DATE] - [DATE] [DATE]" at bounding box center [361, 194] width 245 height 35
click at [305, 427] on span "Rango de fechas" at bounding box center [316, 427] width 127 height 17
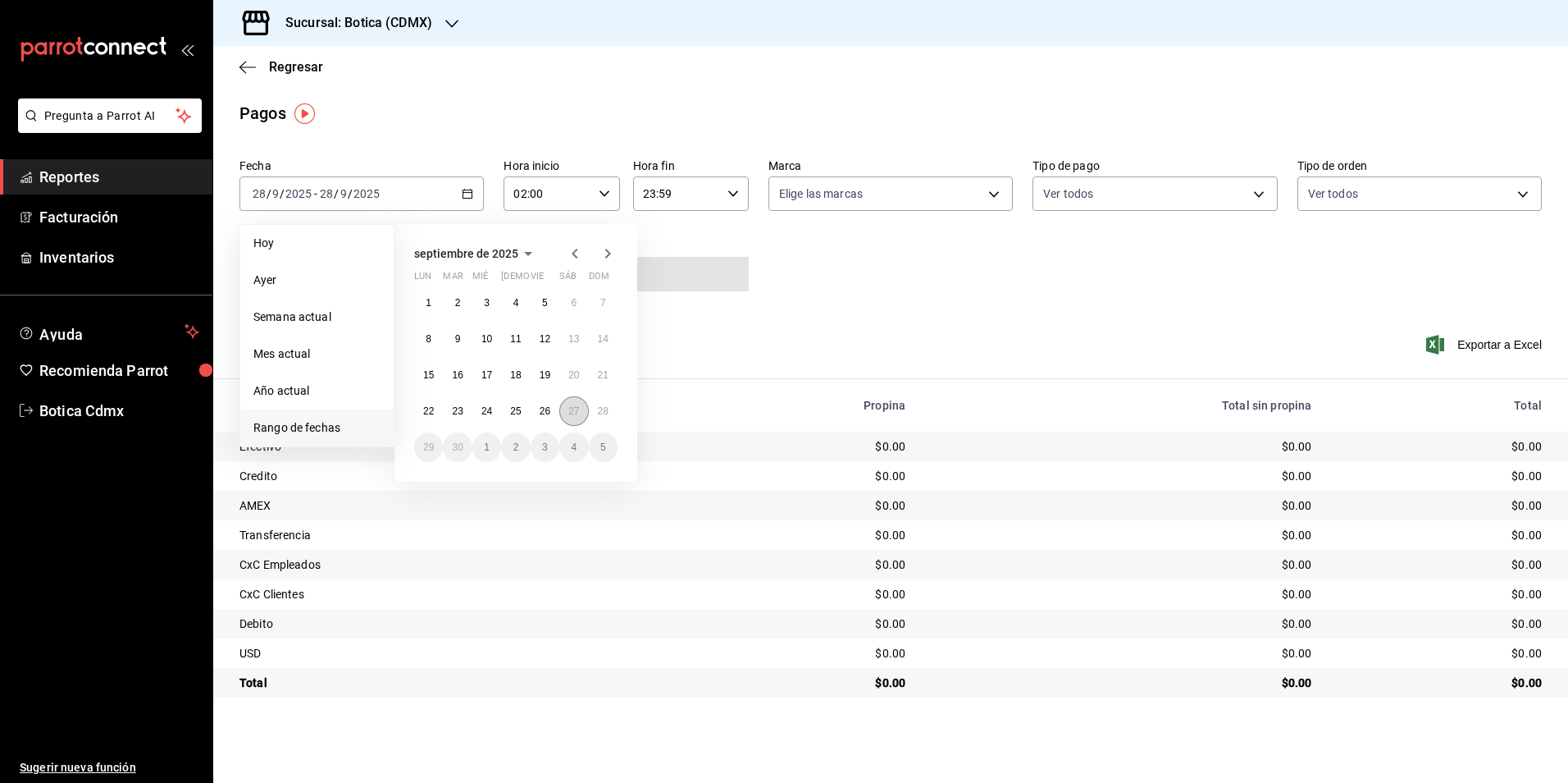
click at [568, 402] on button "27" at bounding box center [573, 411] width 29 height 30
click at [604, 411] on abbr "28" at bounding box center [603, 411] width 11 height 12
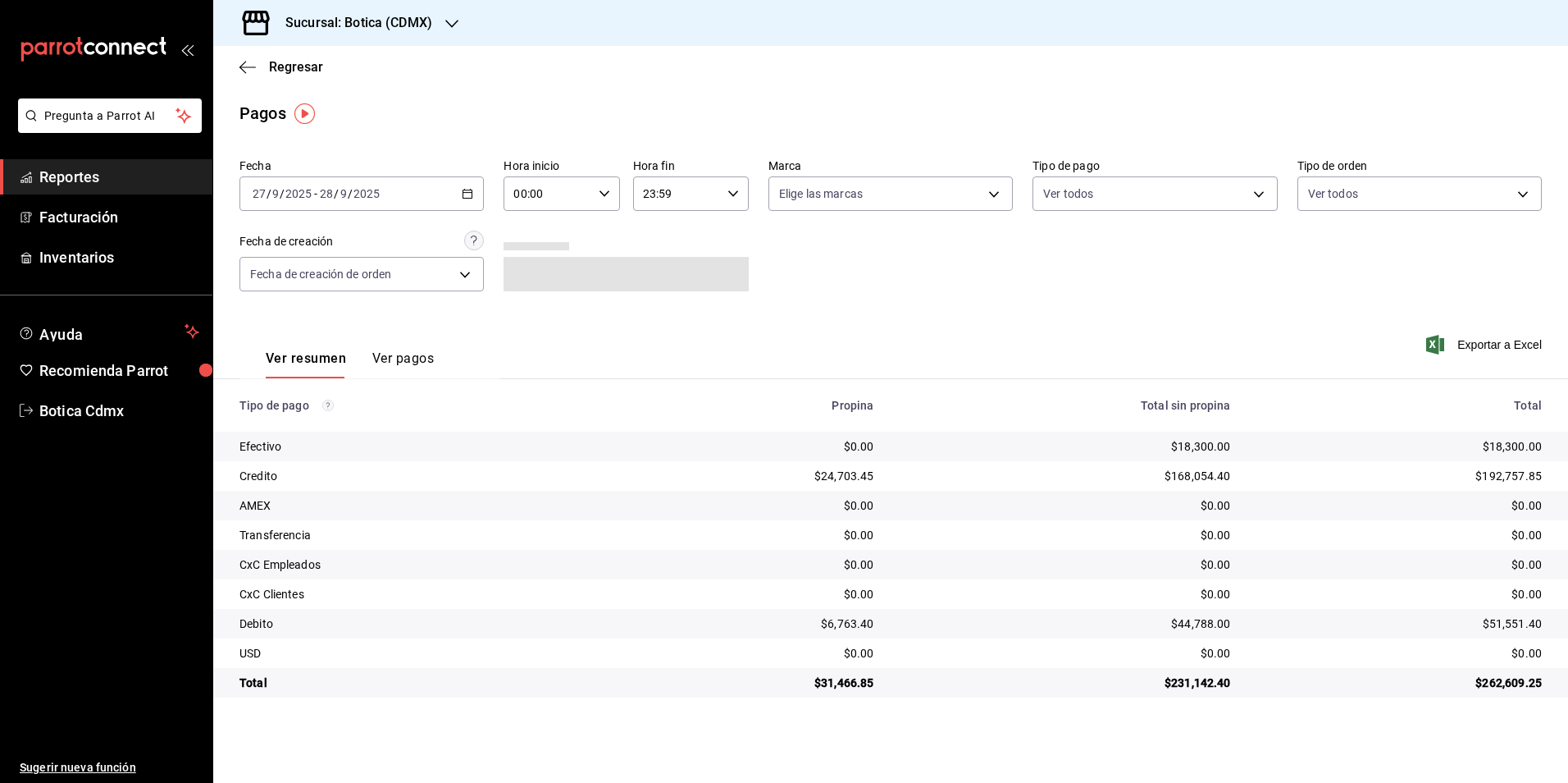
click at [604, 193] on icon "button" at bounding box center [605, 194] width 12 height 12
click at [532, 316] on span "02" at bounding box center [533, 314] width 32 height 13
type input "02:00"
click at [1253, 200] on div at bounding box center [784, 392] width 1568 height 783
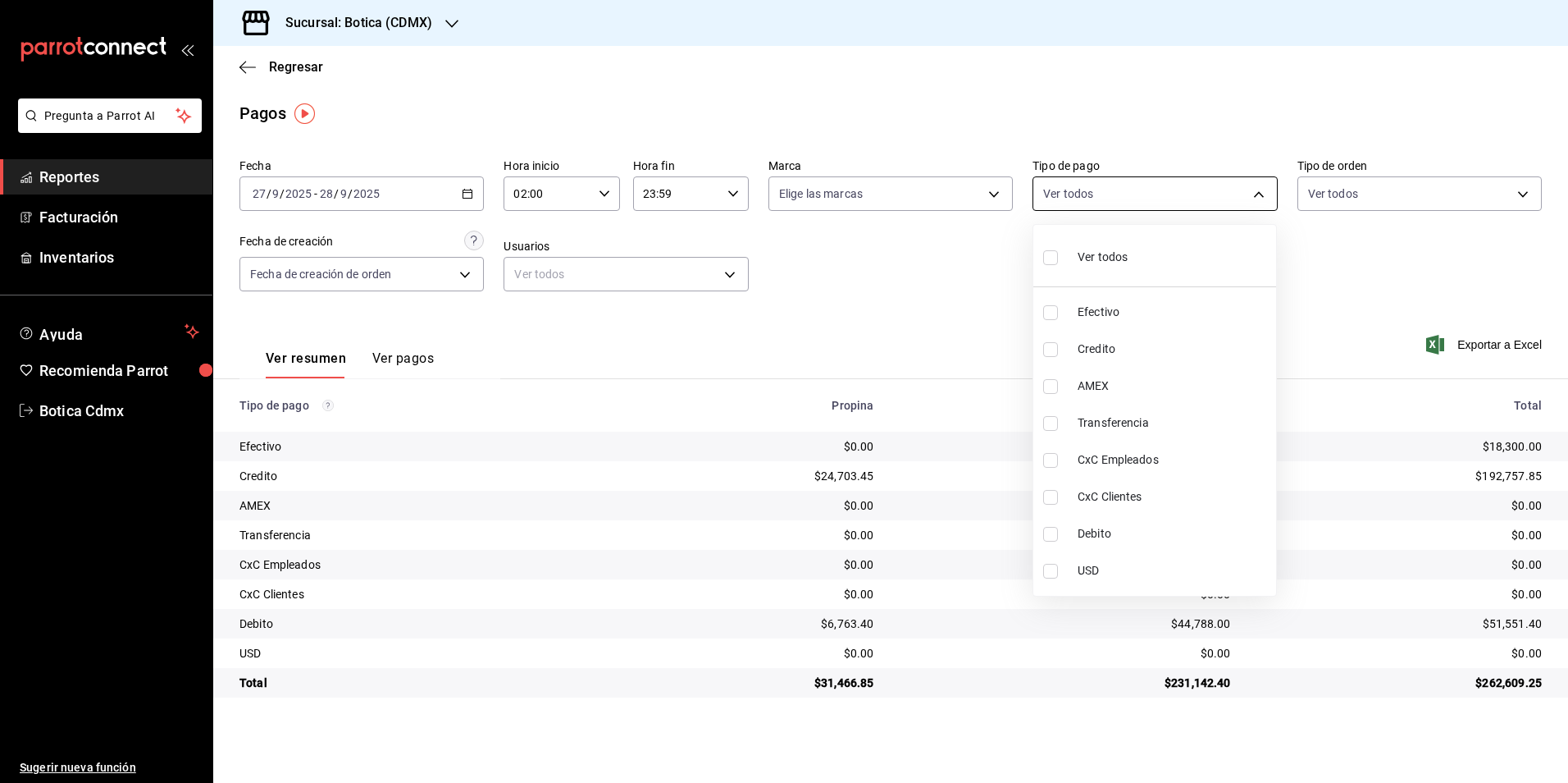
click at [1257, 196] on body "Pregunta a Parrot AI Reportes Facturación Inventarios Ayuda Recomienda Parrot B…" at bounding box center [784, 392] width 1568 height 783
drag, startPoint x: 1095, startPoint y: 345, endPoint x: 1136, endPoint y: 448, distance: 110.9
click at [1095, 347] on span "Credito" at bounding box center [1173, 349] width 192 height 17
type input "b4da851e-66ec-43b1-8a0b-e545688a4eb6"
checkbox input "true"
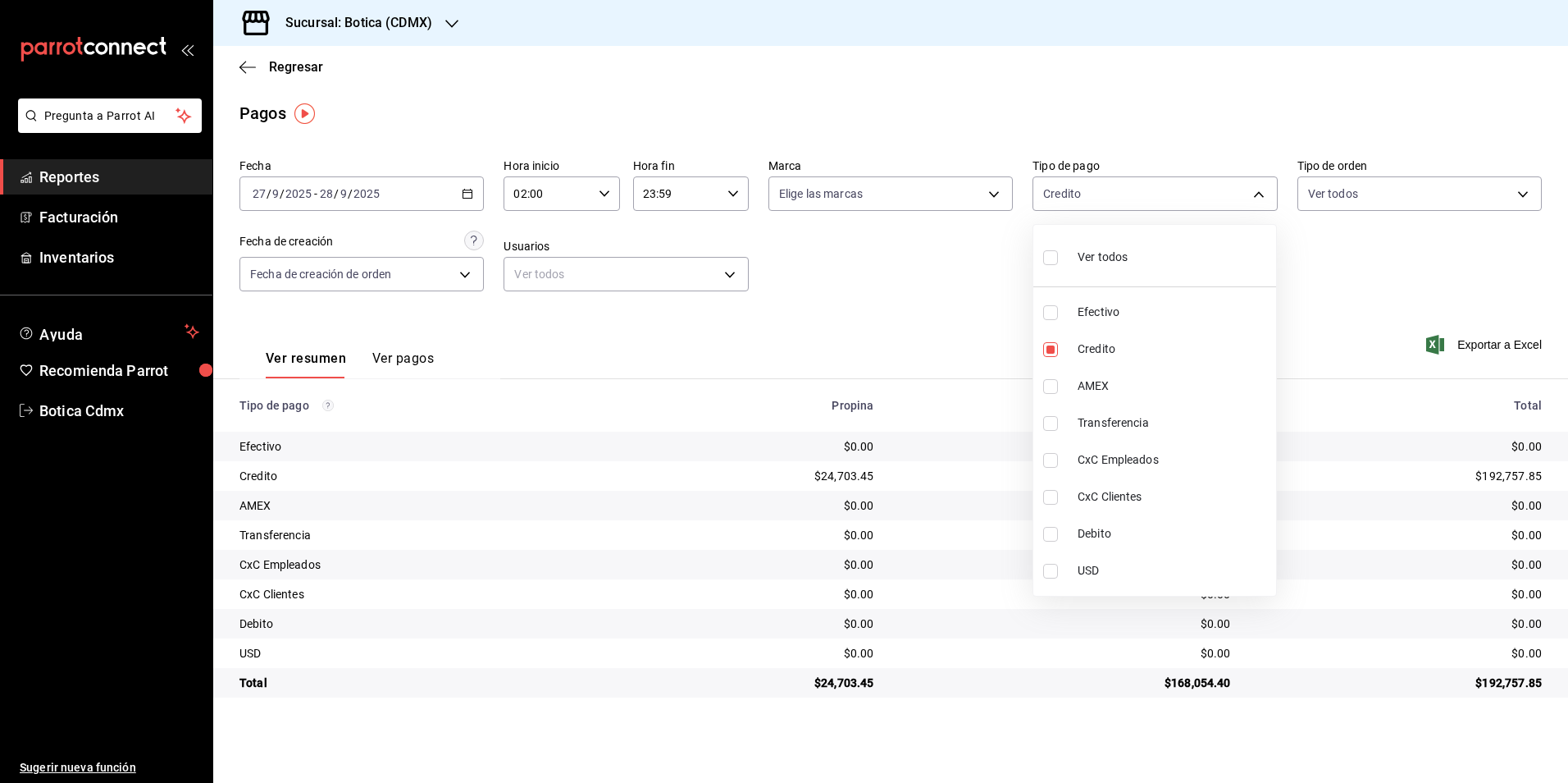
click at [1100, 528] on span "Debito" at bounding box center [1173, 533] width 192 height 17
type input "b4da851e-66ec-43b1-8a0b-e545688a4eb6,11579032-5cf0-46af-9956-e0058136143e"
checkbox input "true"
click at [1385, 296] on div at bounding box center [784, 392] width 1568 height 783
click at [1267, 189] on body "Pregunta a Parrot AI Reportes Facturación Inventarios Ayuda Recomienda Parrot B…" at bounding box center [784, 392] width 1568 height 783
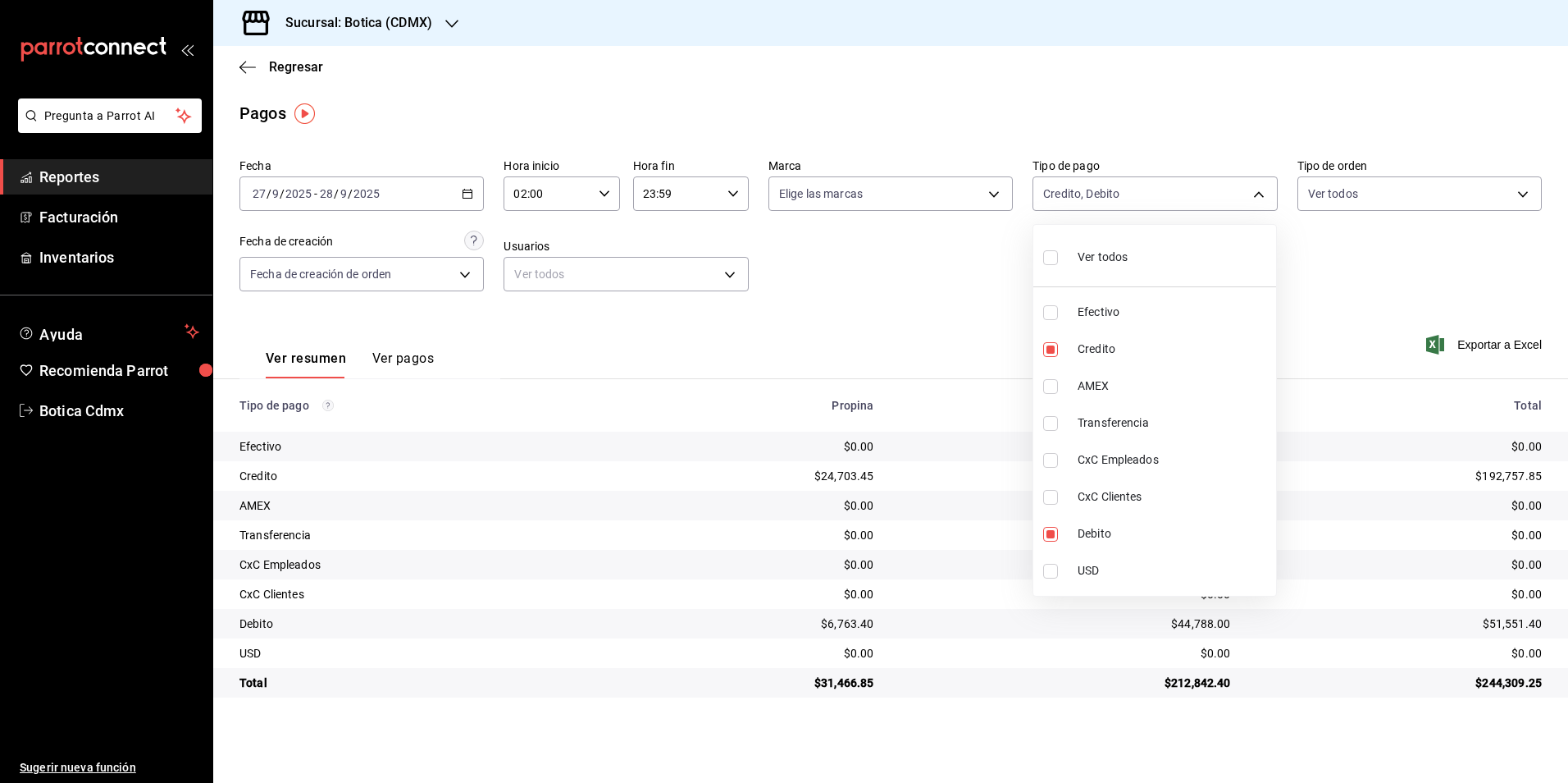
click at [1102, 315] on span "Efectivo" at bounding box center [1173, 312] width 192 height 17
type input "b4da851e-66ec-43b1-8a0b-e545688a4eb6,11579032-5cf0-46af-9956-e0058136143e,e1ca0…"
checkbox input "true"
click at [1115, 262] on span "Ver todos" at bounding box center [1102, 257] width 50 height 17
type input "e1ca0108-3f33-4c0f-ad57-d68d77d83aa1,b4da851e-66ec-43b1-8a0b-e545688a4eb6,dd363…"
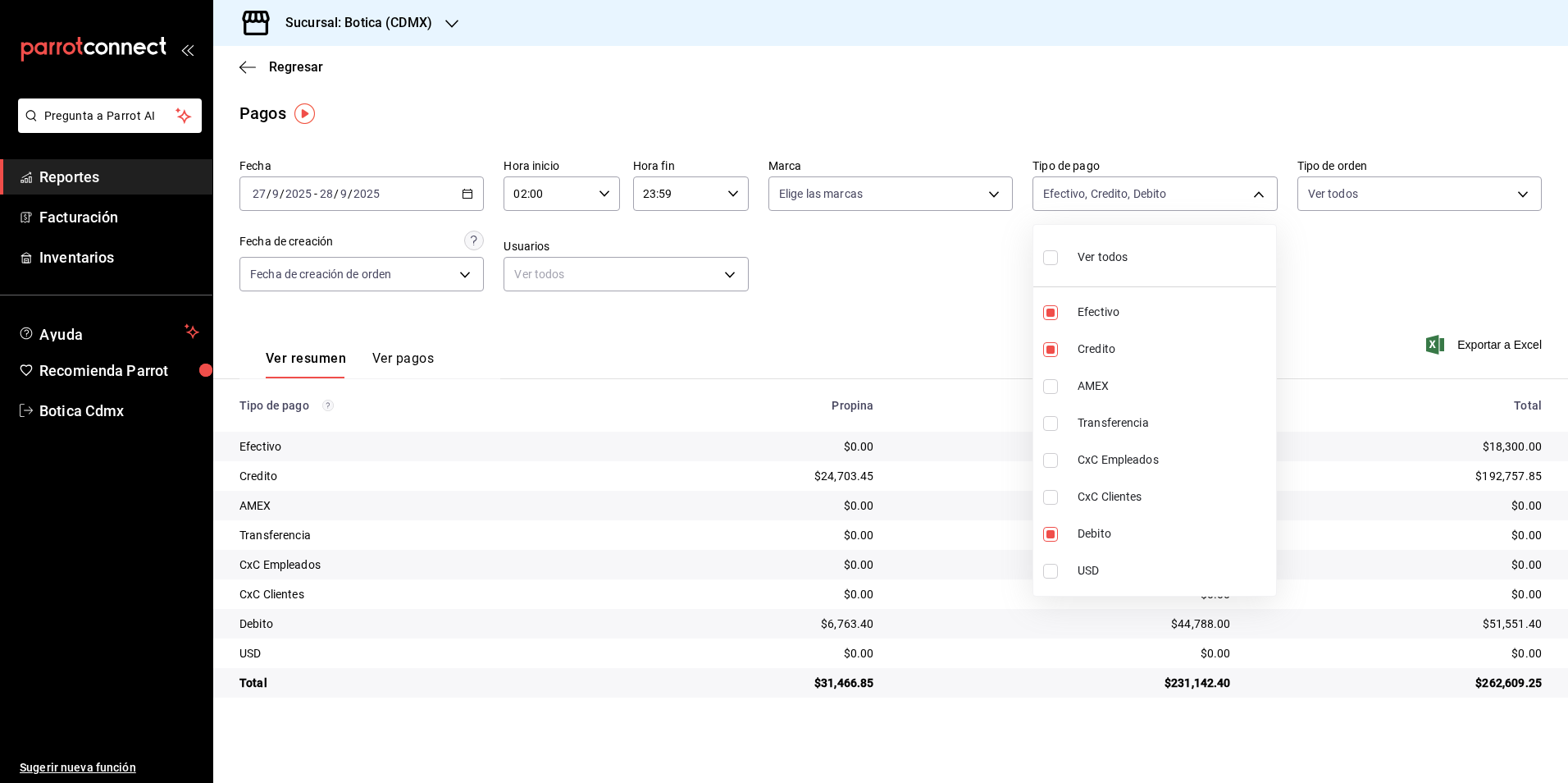
checkbox input "true"
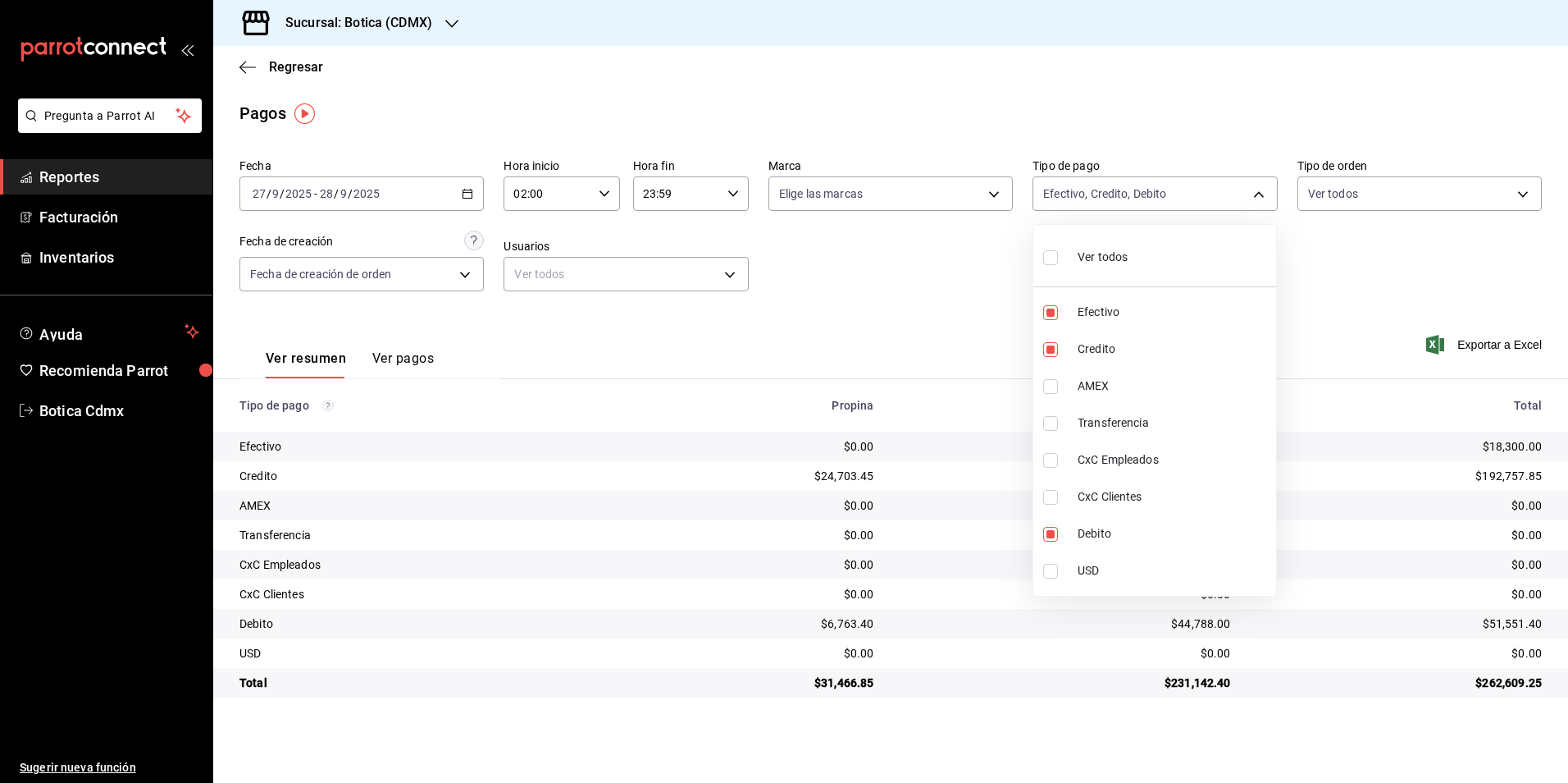
checkbox input "true"
click at [870, 278] on div at bounding box center [784, 392] width 1568 height 783
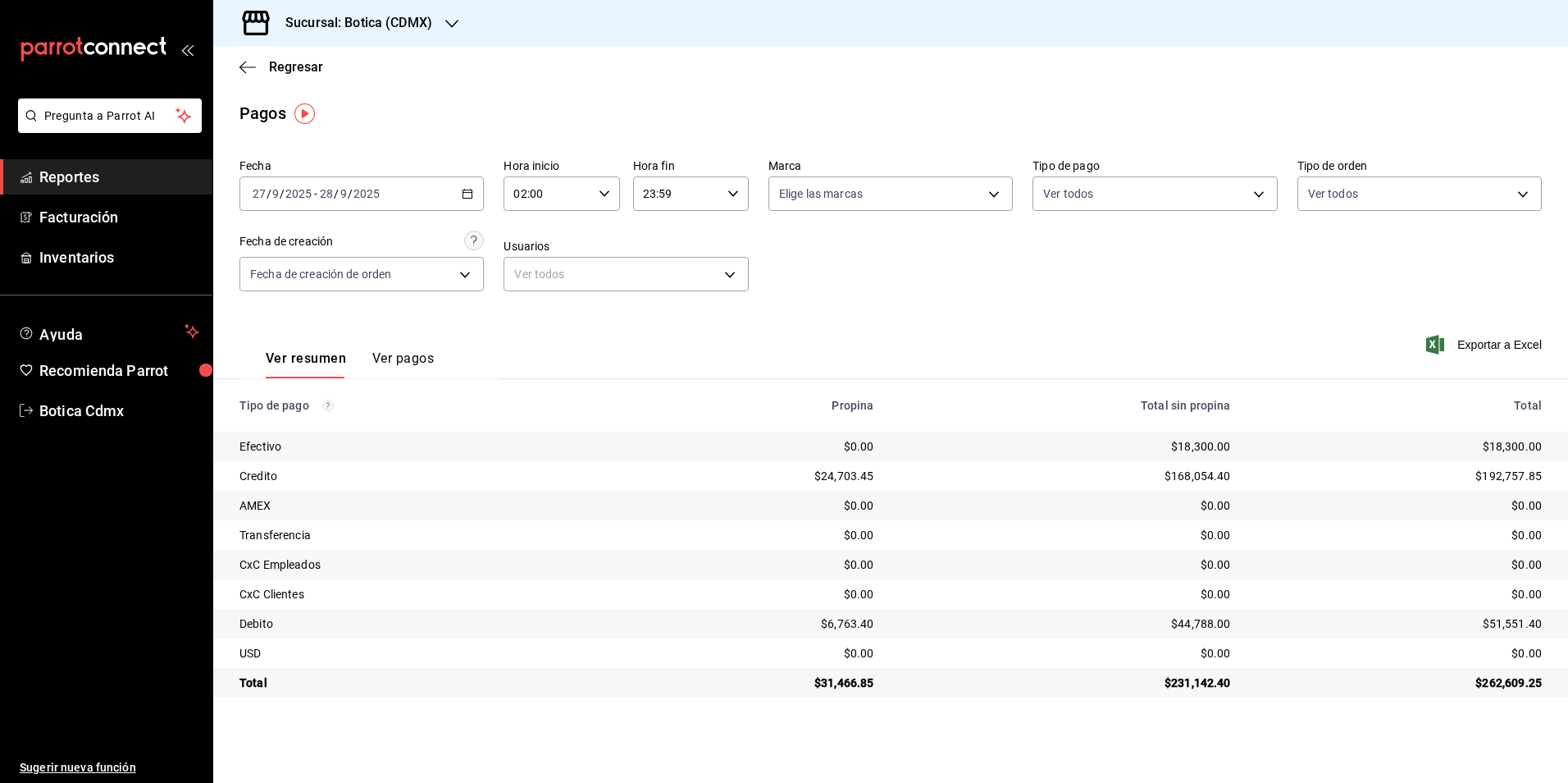
click at [646, 629] on div "$6,763.40" at bounding box center [754, 623] width 237 height 16
click at [48, 168] on span "Reportes" at bounding box center [119, 177] width 160 height 22
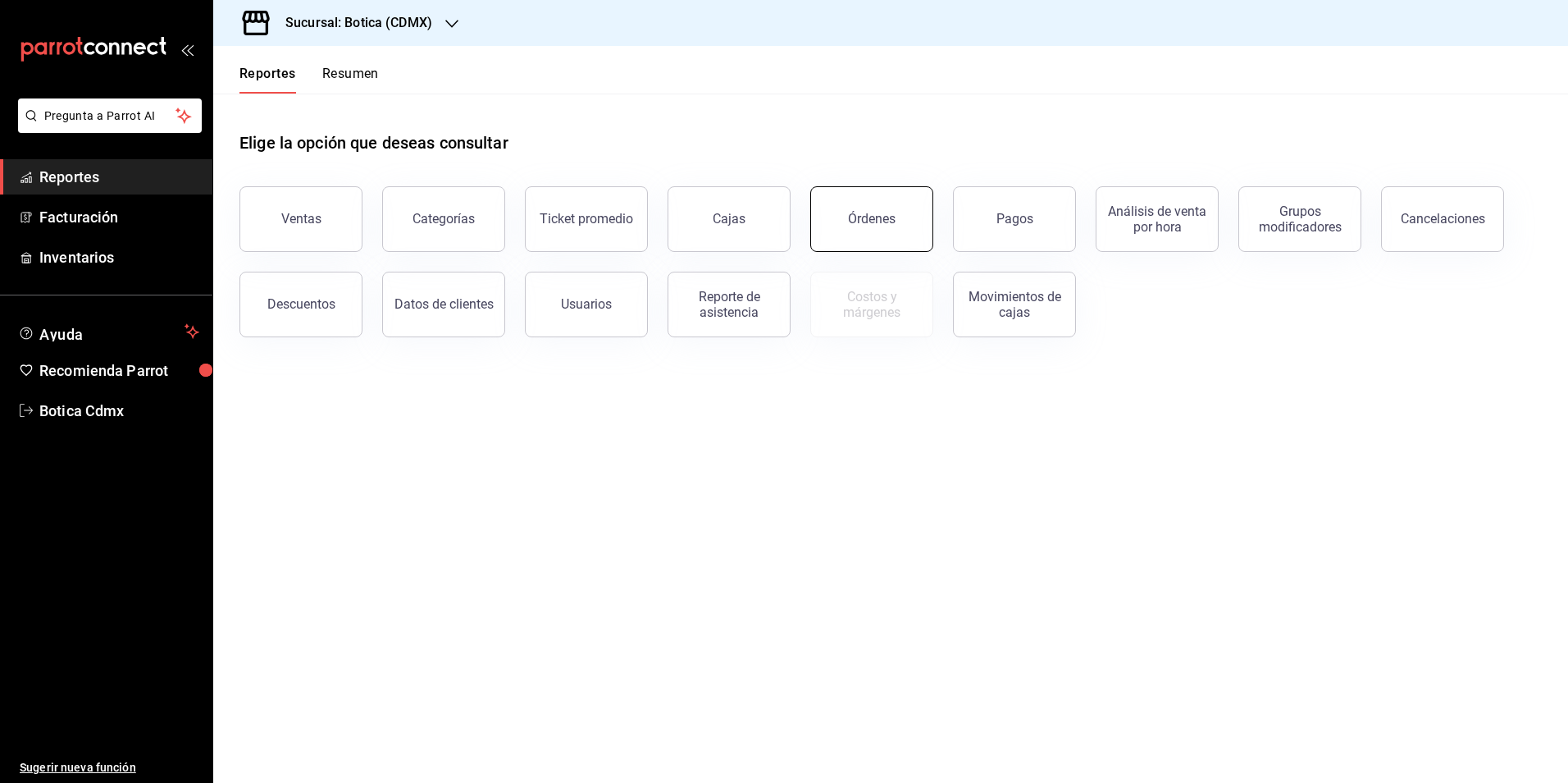
click at [871, 235] on button "Órdenes" at bounding box center [871, 219] width 123 height 66
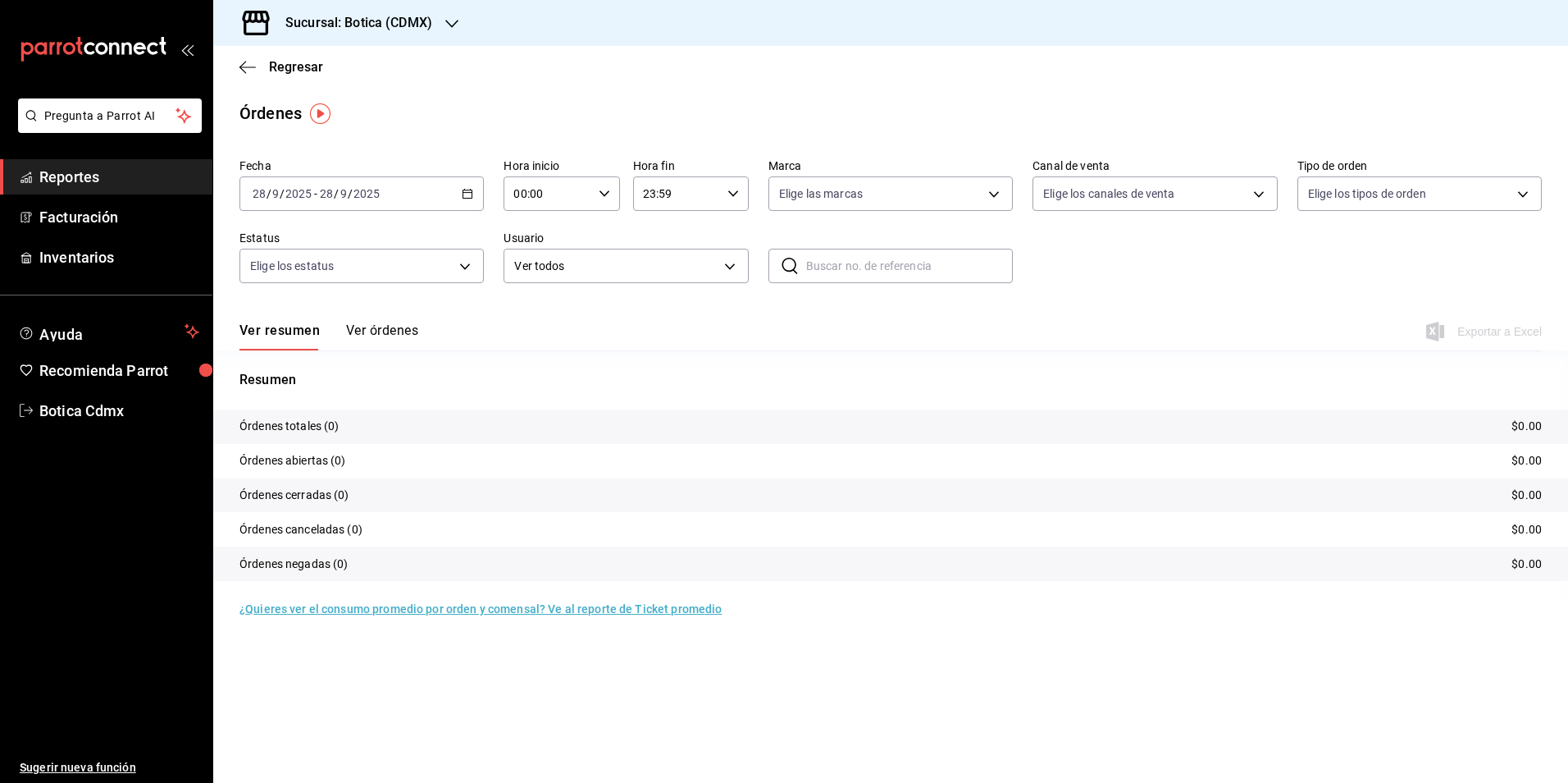
click at [462, 196] on icon "button" at bounding box center [468, 194] width 12 height 12
click at [319, 434] on span "Rango de fechas" at bounding box center [316, 427] width 127 height 17
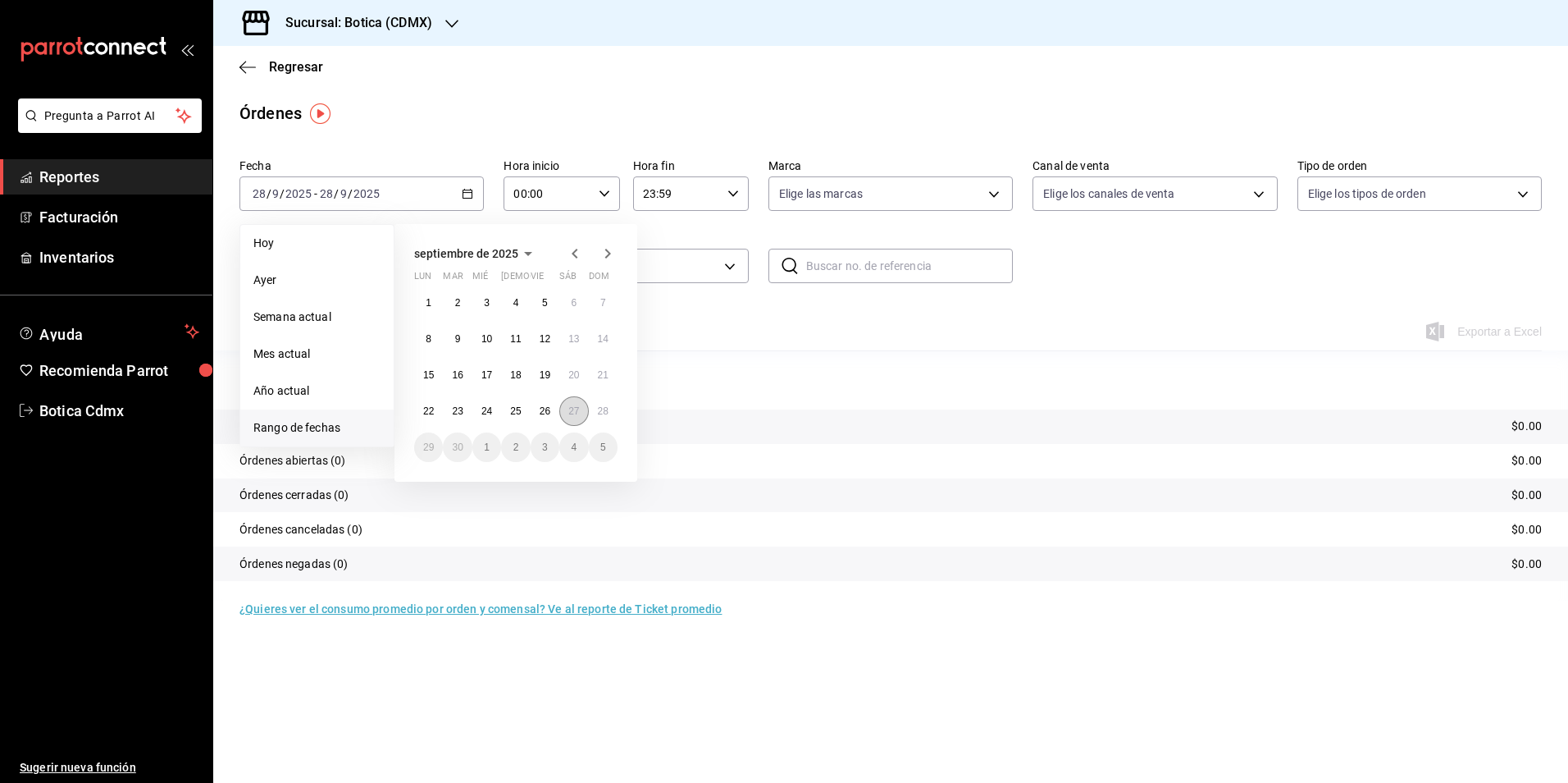
click at [567, 409] on button "27" at bounding box center [573, 411] width 29 height 30
click at [604, 415] on abbr "28" at bounding box center [603, 411] width 11 height 12
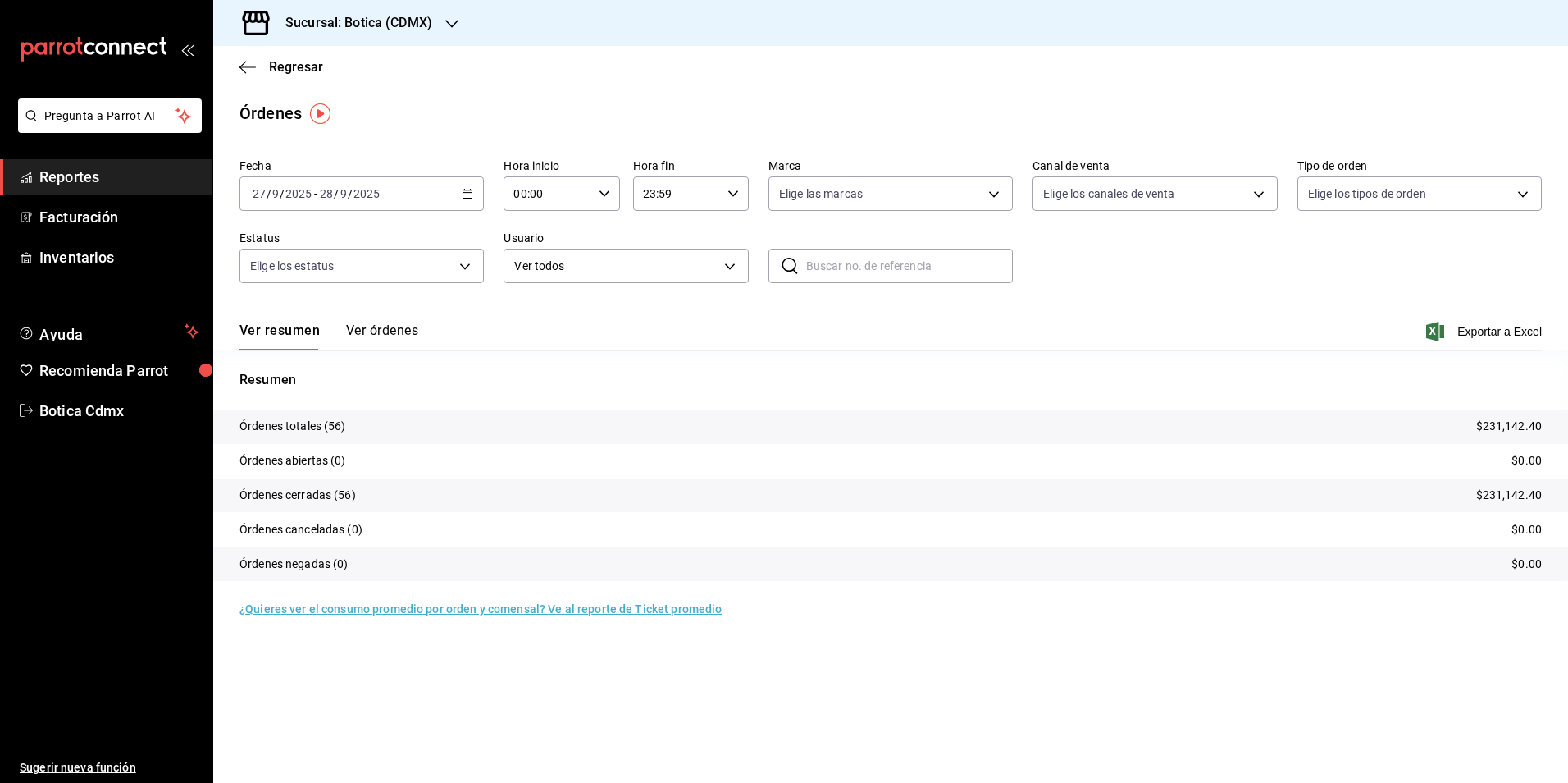
click at [604, 186] on div "00:00 Hora inicio" at bounding box center [561, 194] width 116 height 35
click at [545, 309] on span "02" at bounding box center [533, 314] width 32 height 13
type input "02:00"
click at [879, 375] on div at bounding box center [784, 392] width 1568 height 783
drag, startPoint x: 121, startPoint y: 174, endPoint x: 183, endPoint y: 176, distance: 62.0
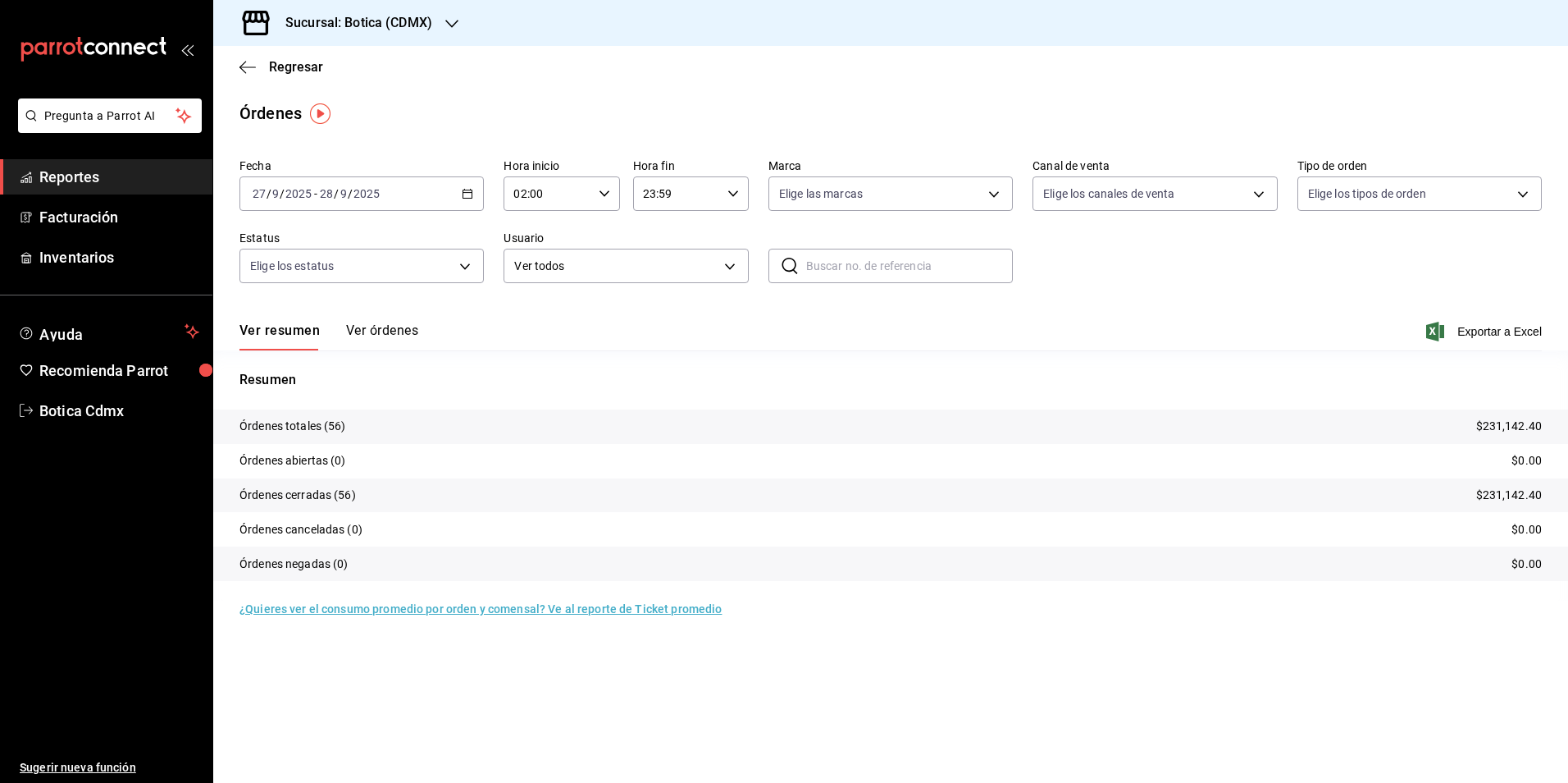
click at [121, 176] on span "Reportes" at bounding box center [119, 177] width 160 height 22
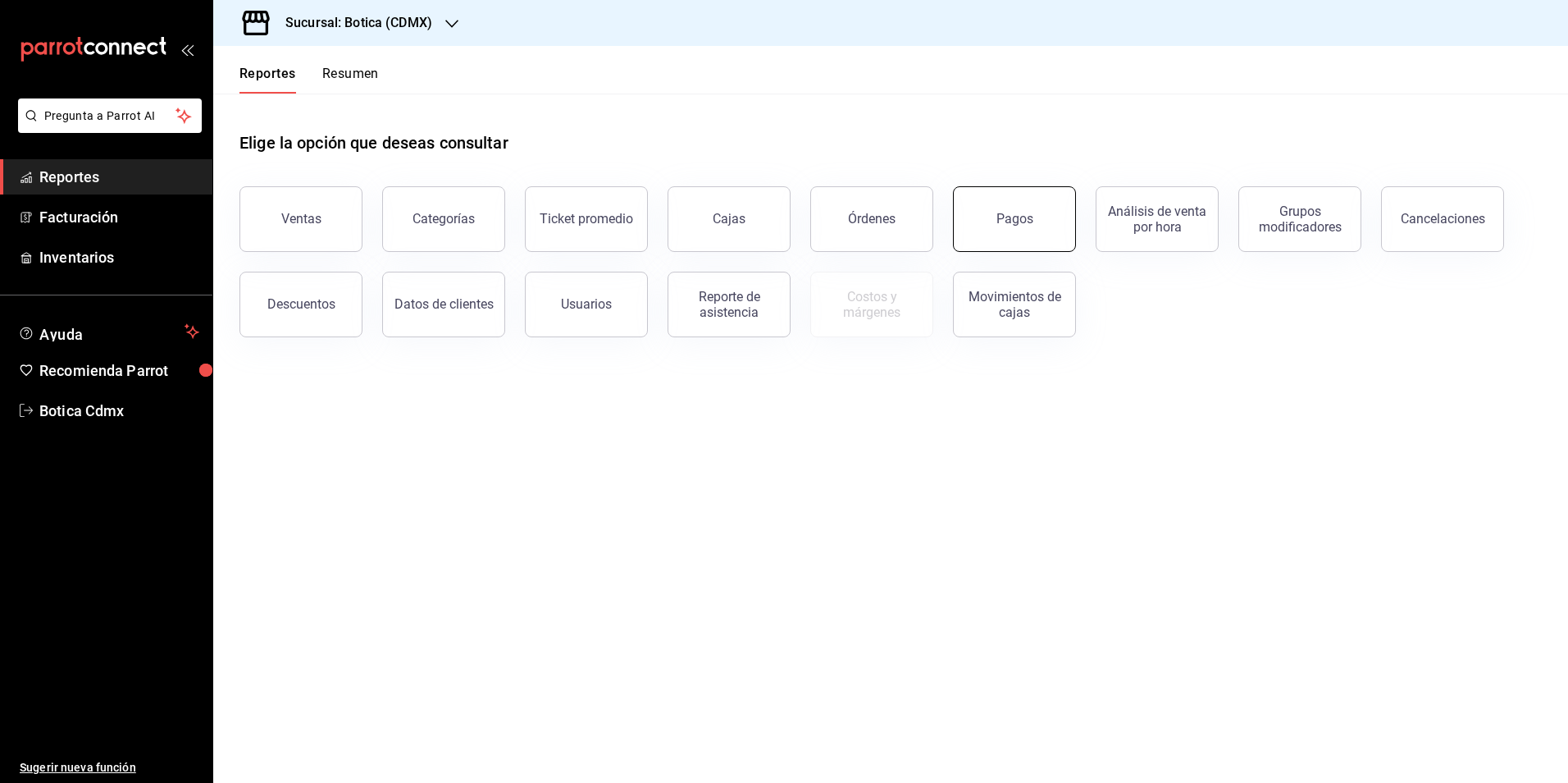
click at [956, 222] on div "Pagos" at bounding box center [1004, 209] width 143 height 85
click at [1029, 219] on div "Pagos" at bounding box center [1014, 219] width 37 height 16
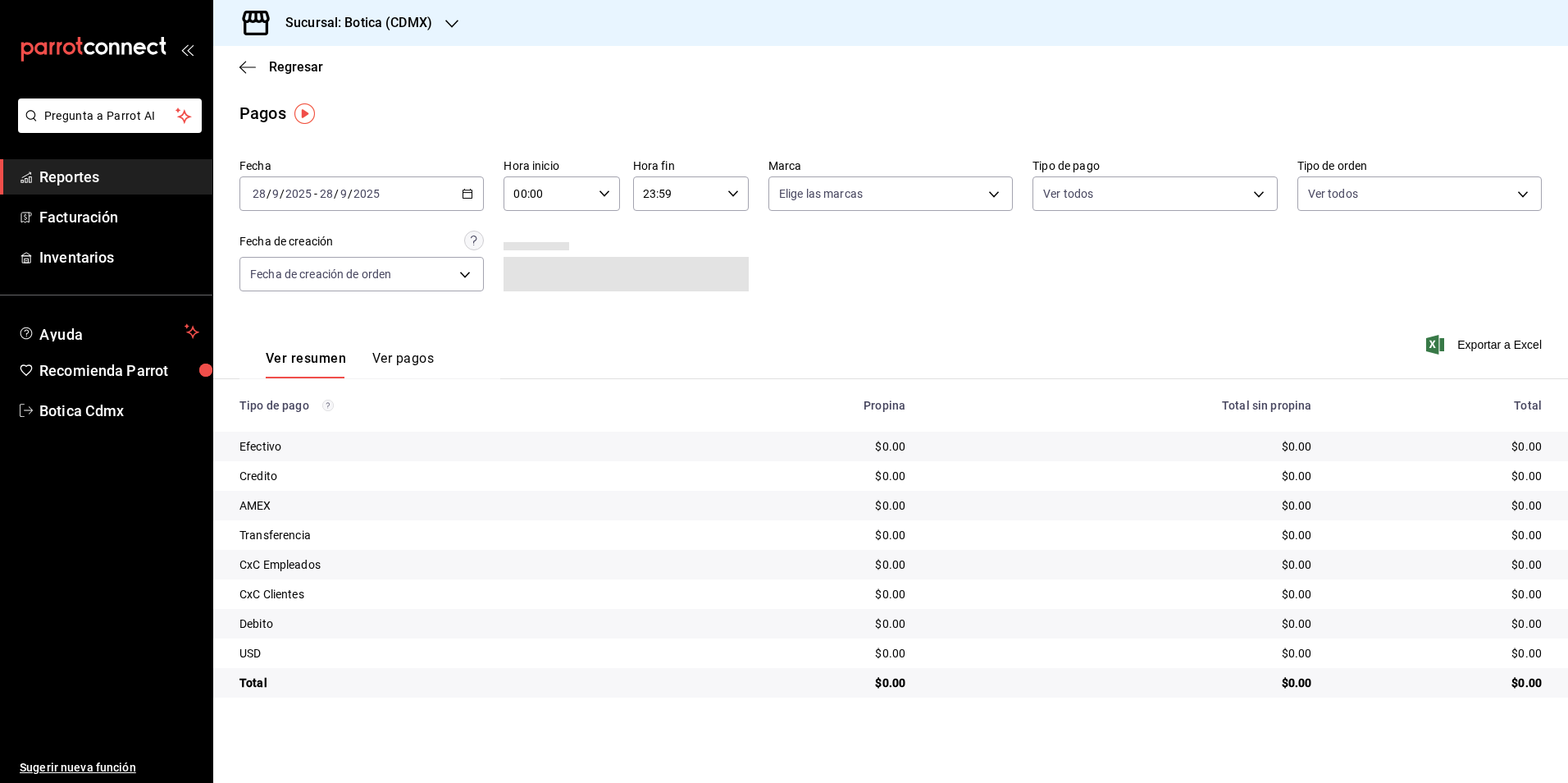
click at [466, 194] on icon "button" at bounding box center [468, 194] width 12 height 12
click at [275, 431] on span "Rango de fechas" at bounding box center [316, 427] width 127 height 17
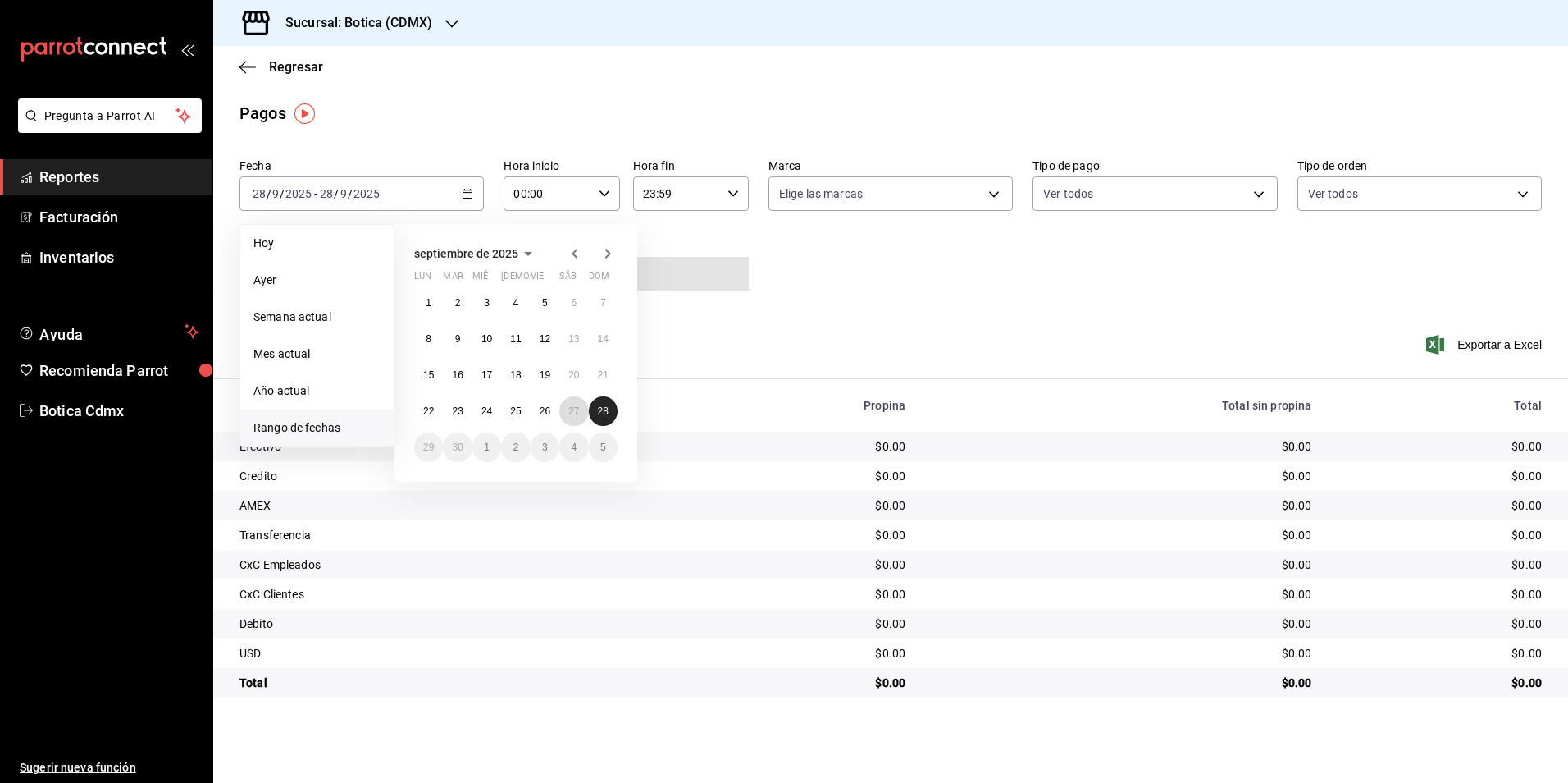
drag, startPoint x: 573, startPoint y: 414, endPoint x: 588, endPoint y: 407, distance: 16.6
click at [574, 413] on abbr "27" at bounding box center [573, 411] width 11 height 12
click at [594, 407] on button "28" at bounding box center [603, 411] width 29 height 30
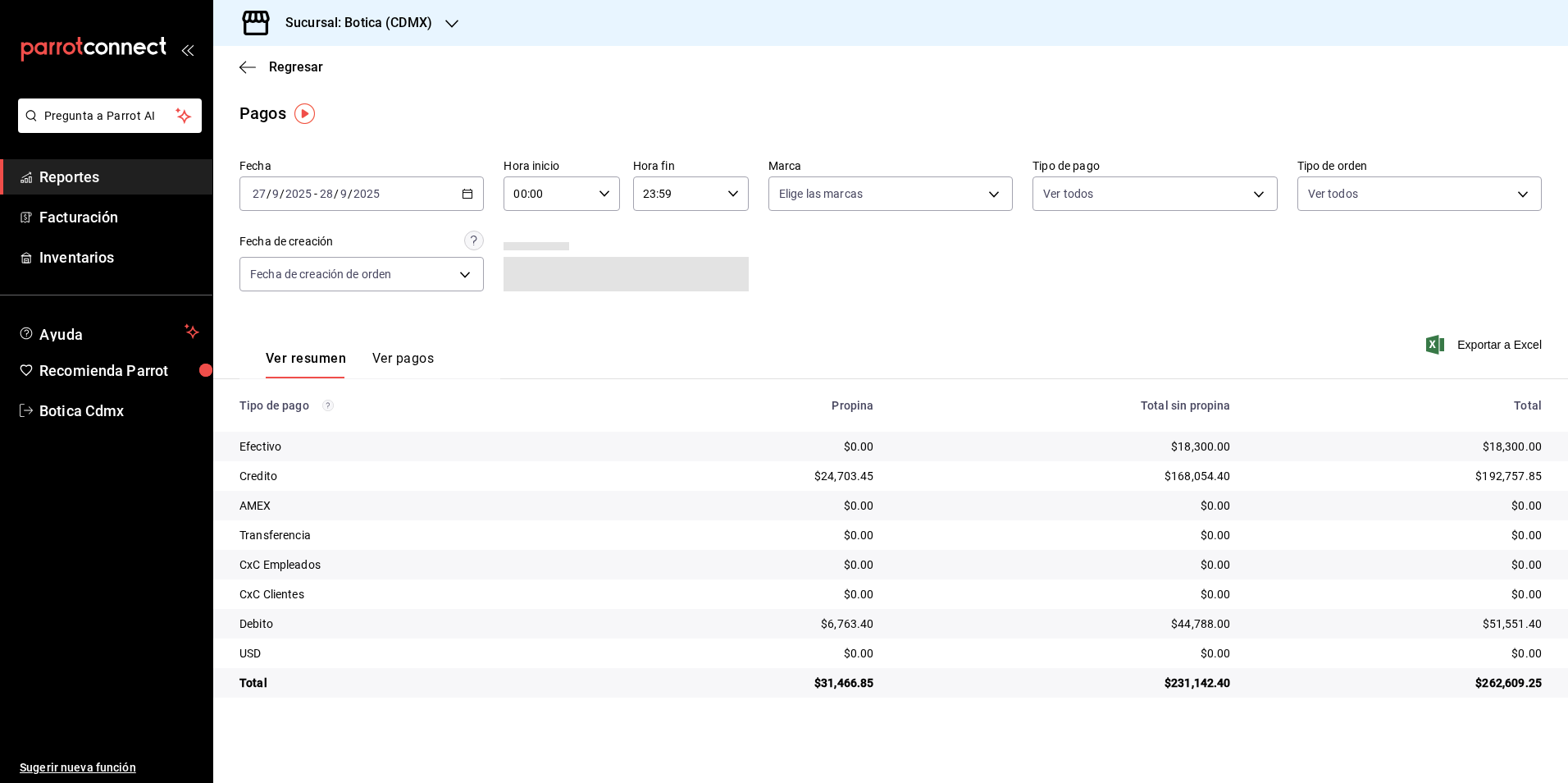
click at [800, 321] on div "Ver resumen Ver pagos Exportar a Excel" at bounding box center [890, 354] width 1354 height 87
